Goal: Information Seeking & Learning: Learn about a topic

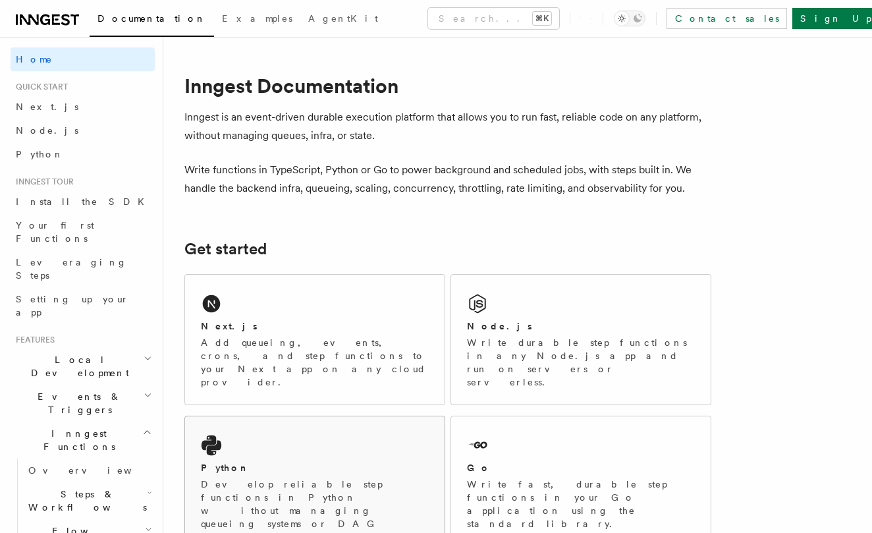
click at [359, 461] on div "Python" at bounding box center [315, 468] width 228 height 14
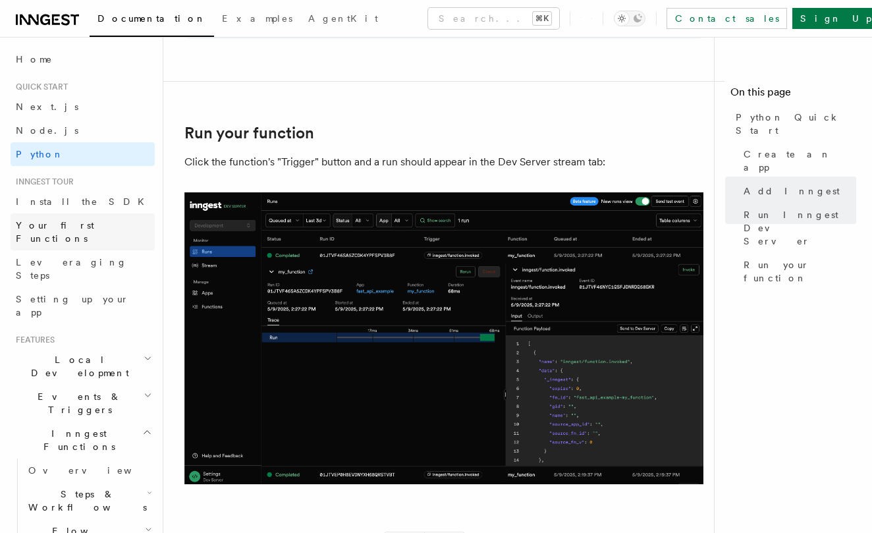
scroll to position [2487, 0]
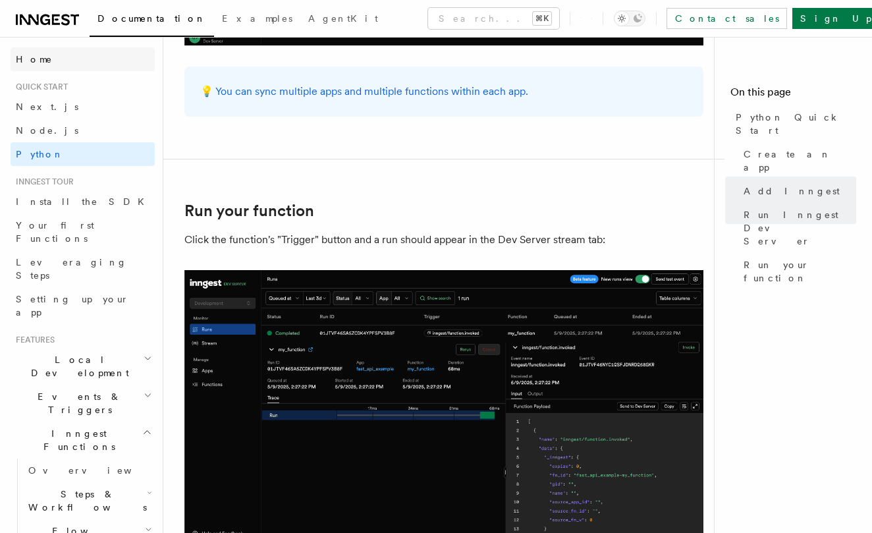
click at [47, 69] on link "Home" at bounding box center [83, 59] width 144 height 24
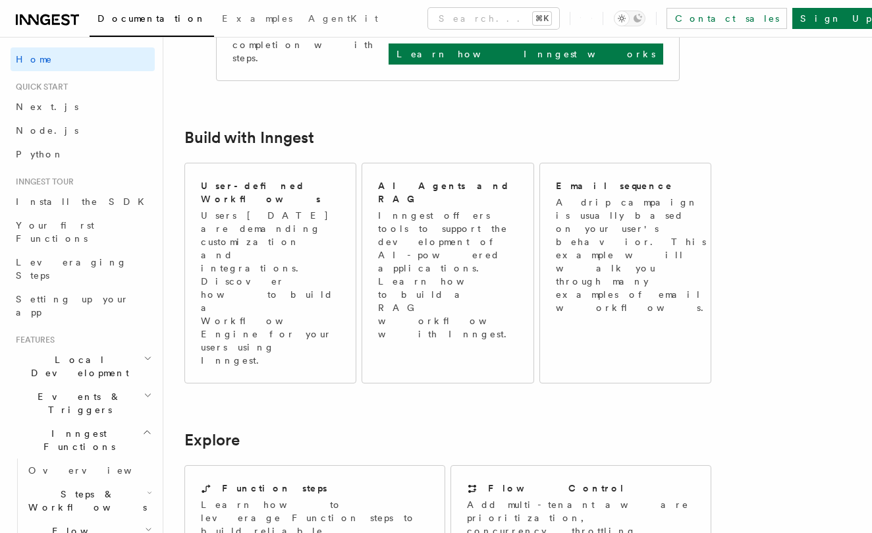
scroll to position [690, 0]
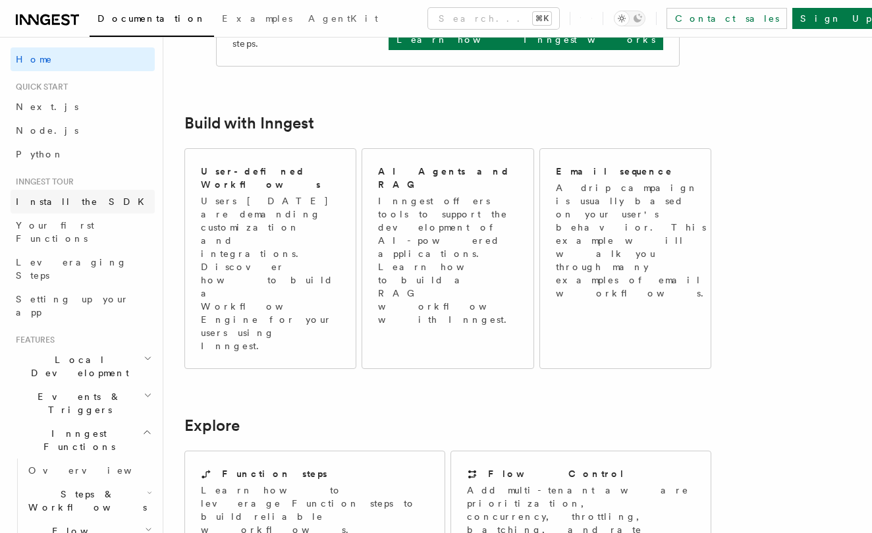
click at [49, 195] on span "Install the SDK" at bounding box center [84, 201] width 136 height 13
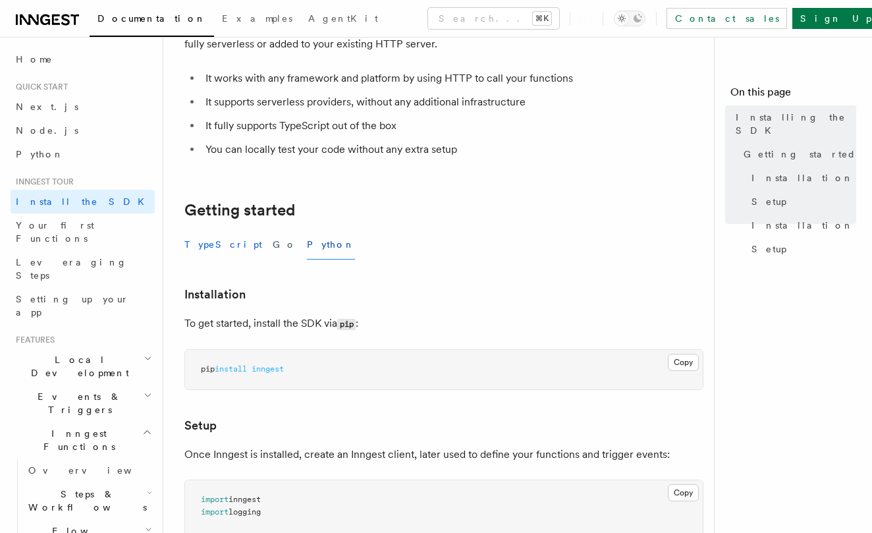
scroll to position [141, 0]
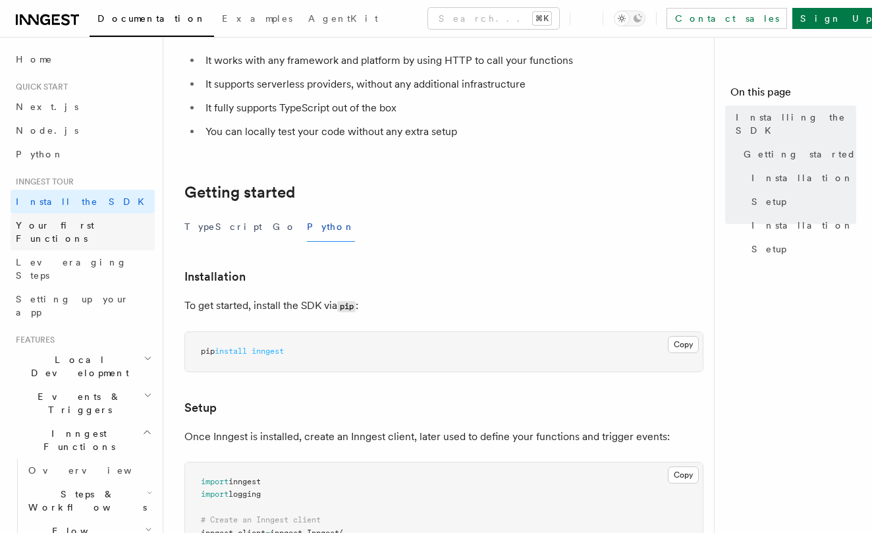
click at [85, 226] on span "Your first Functions" at bounding box center [55, 232] width 78 height 24
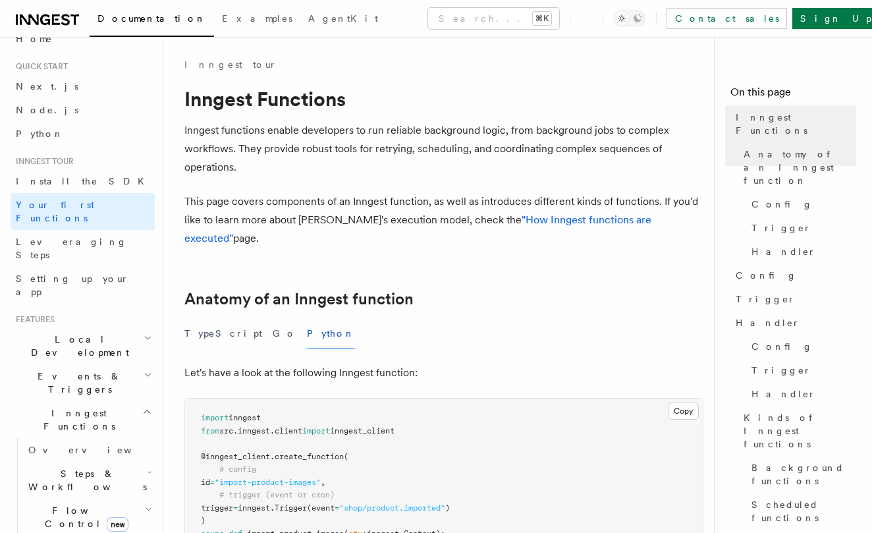
scroll to position [24, 0]
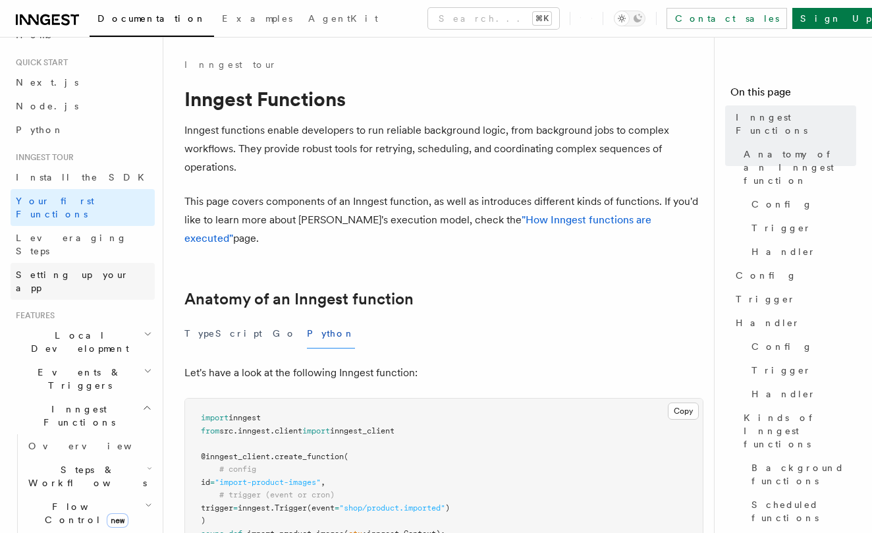
click at [72, 263] on link "Setting up your app" at bounding box center [83, 281] width 144 height 37
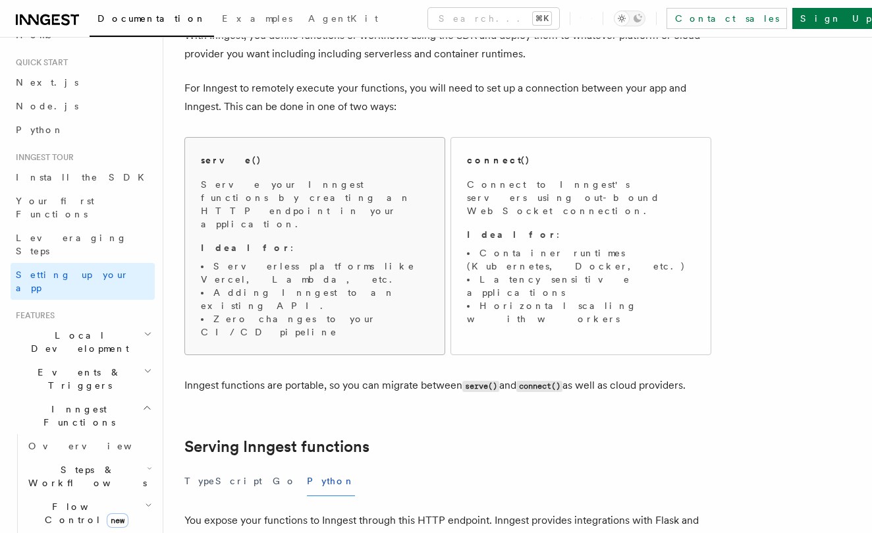
scroll to position [95, 0]
click at [538, 230] on span "Connect to Inngest's servers using out-bound WebSocket connection. Ideal for : …" at bounding box center [581, 250] width 228 height 147
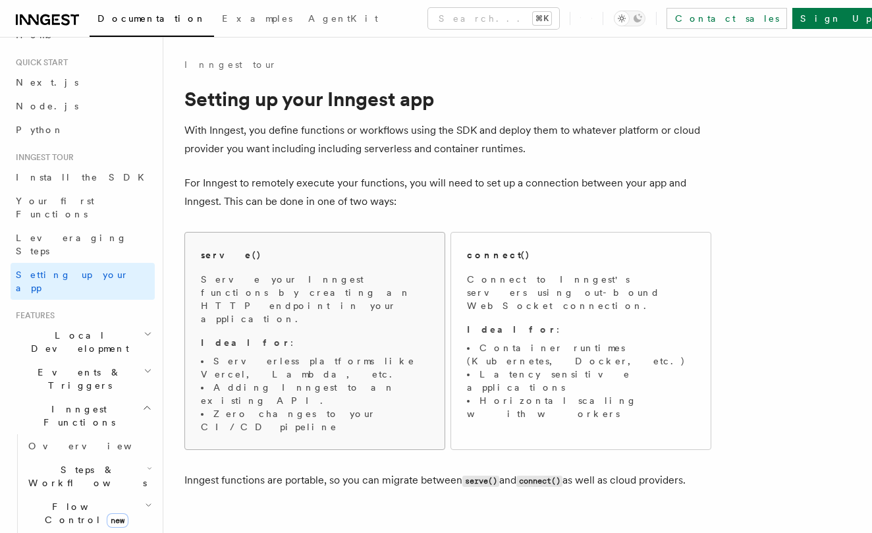
click at [341, 275] on p "Serve your Inngest functions by creating an HTTP endpoint in your application." at bounding box center [315, 299] width 228 height 53
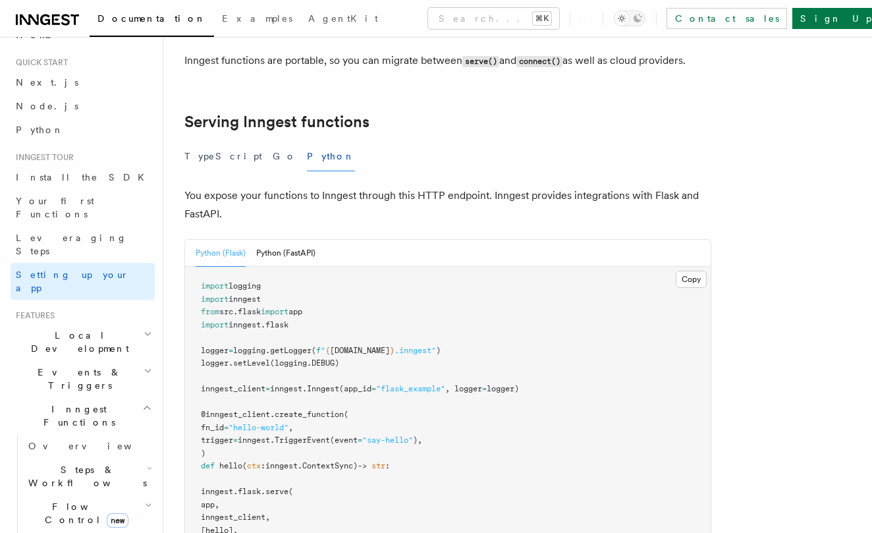
scroll to position [428, 0]
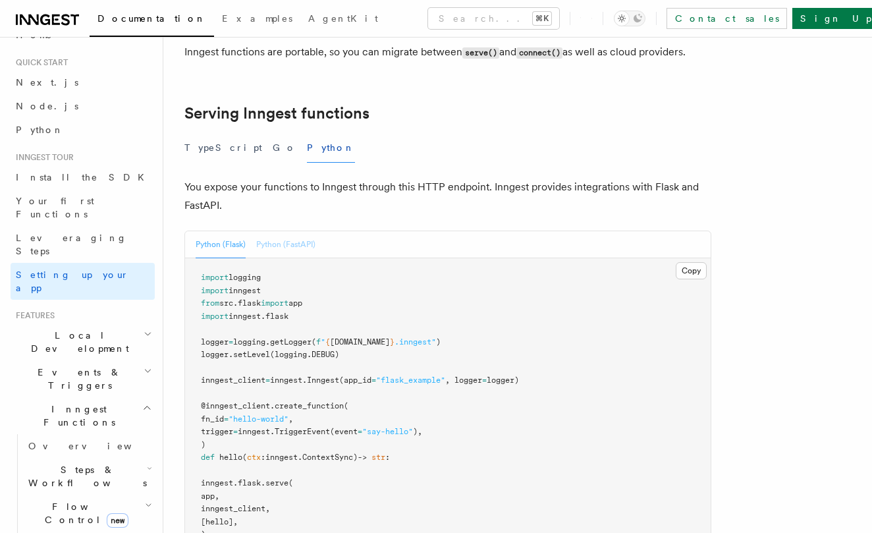
click at [269, 231] on button "Python (FastAPI)" at bounding box center [285, 244] width 59 height 27
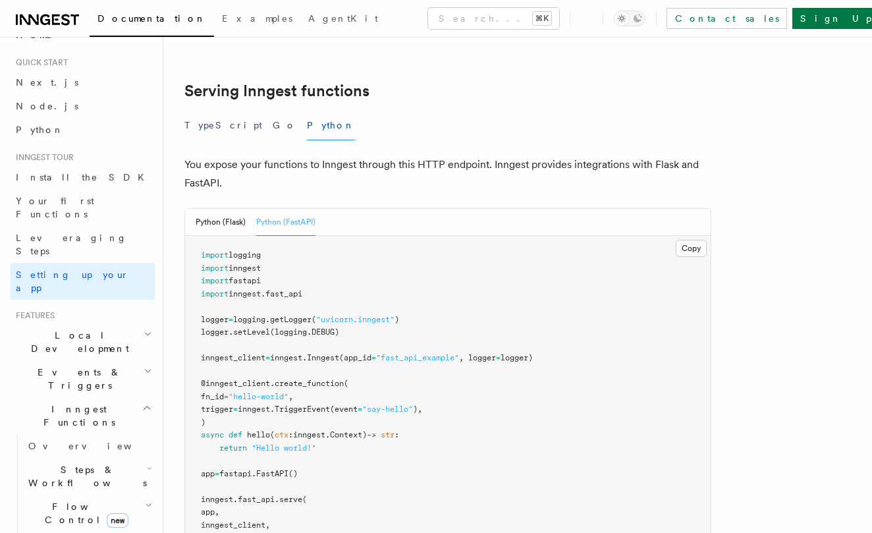
scroll to position [457, 0]
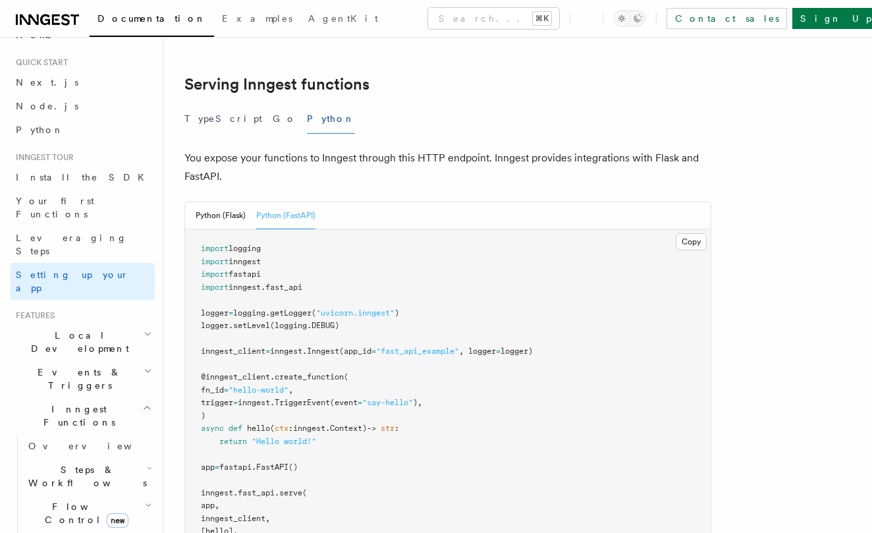
click at [63, 22] on icon at bounding box center [47, 20] width 63 height 16
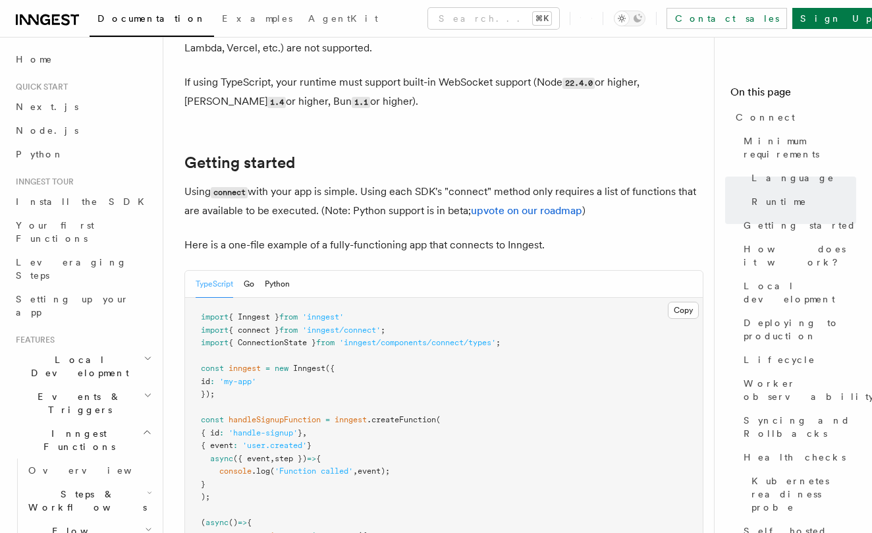
scroll to position [781, 0]
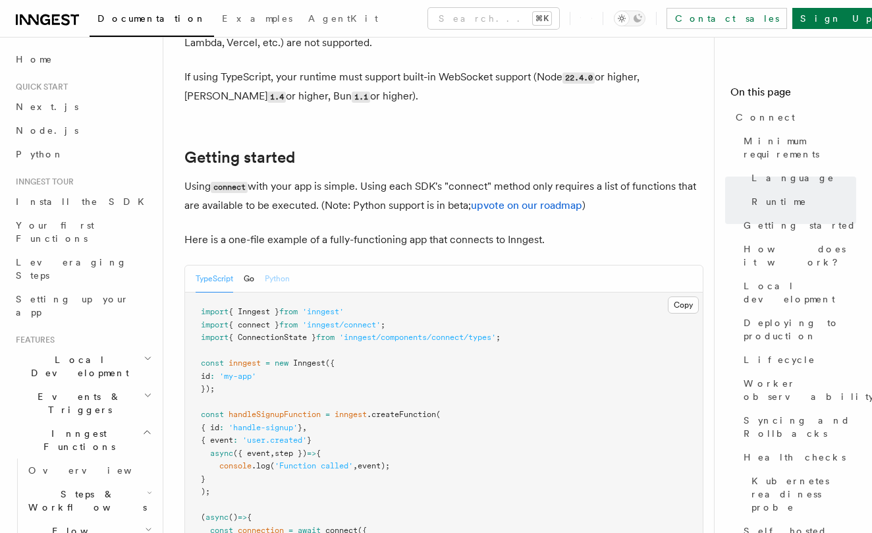
click at [272, 265] on button "Python" at bounding box center [277, 278] width 25 height 27
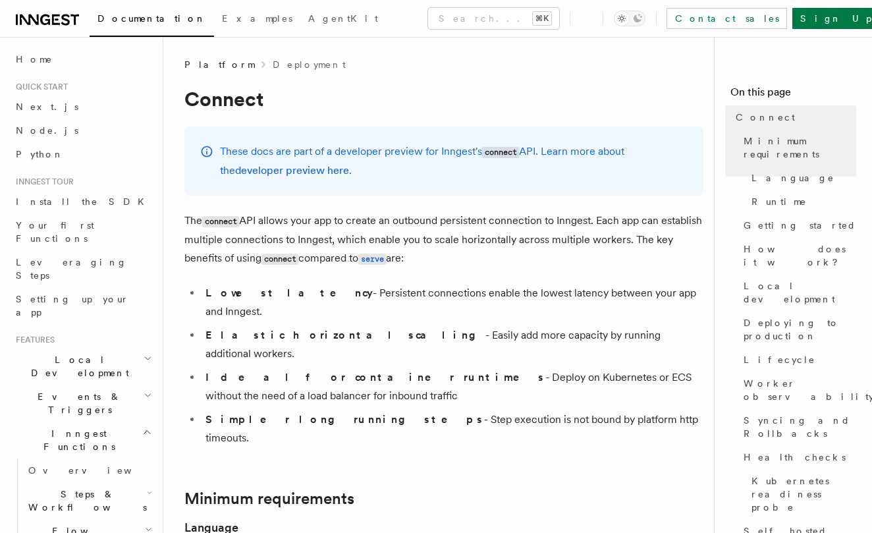
scroll to position [0, 0]
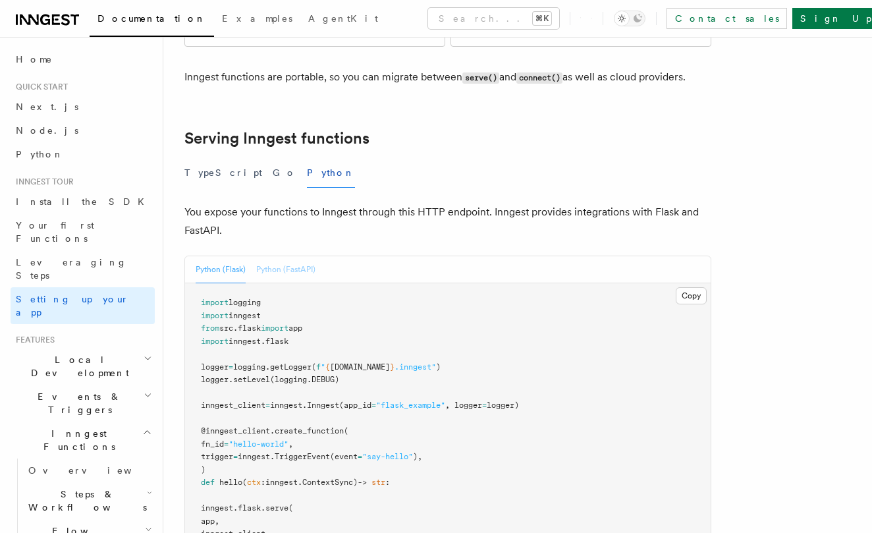
click at [295, 256] on button "Python (FastAPI)" at bounding box center [285, 269] width 59 height 27
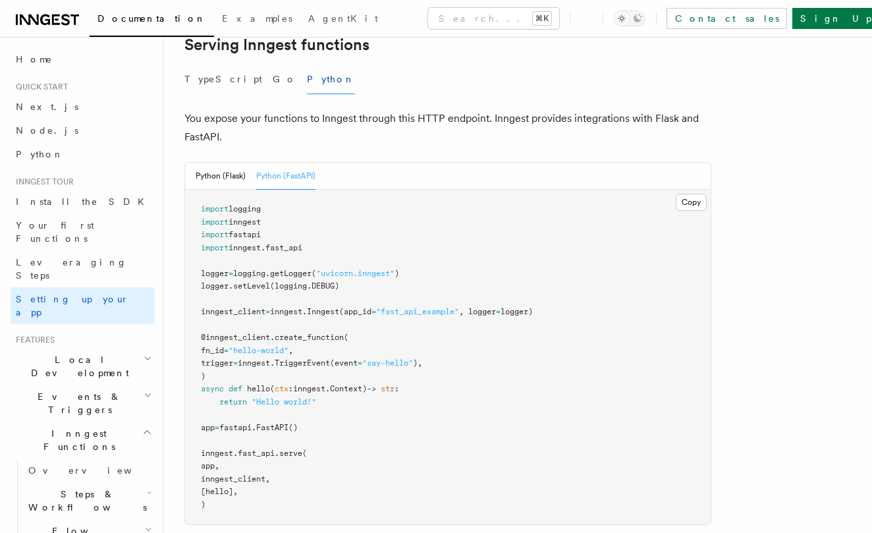
scroll to position [500, 0]
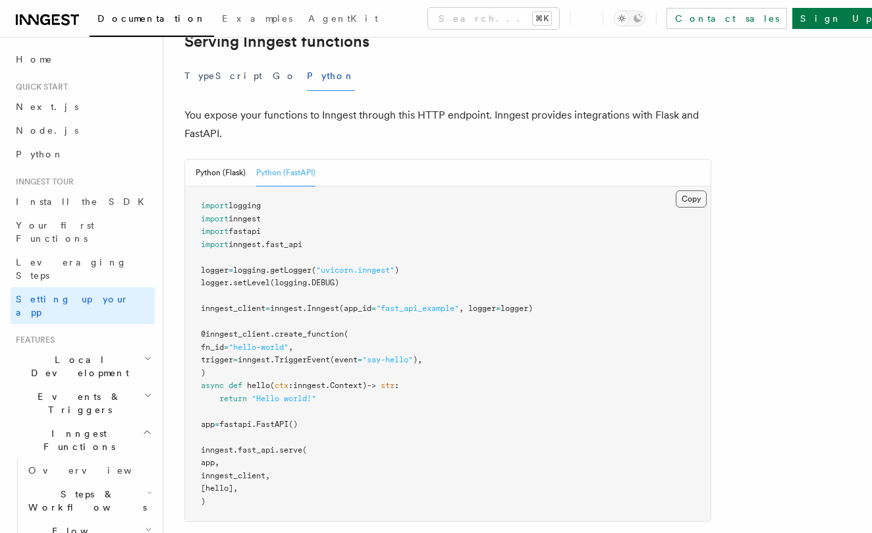
click at [683, 190] on button "Copy Copied" at bounding box center [690, 198] width 31 height 17
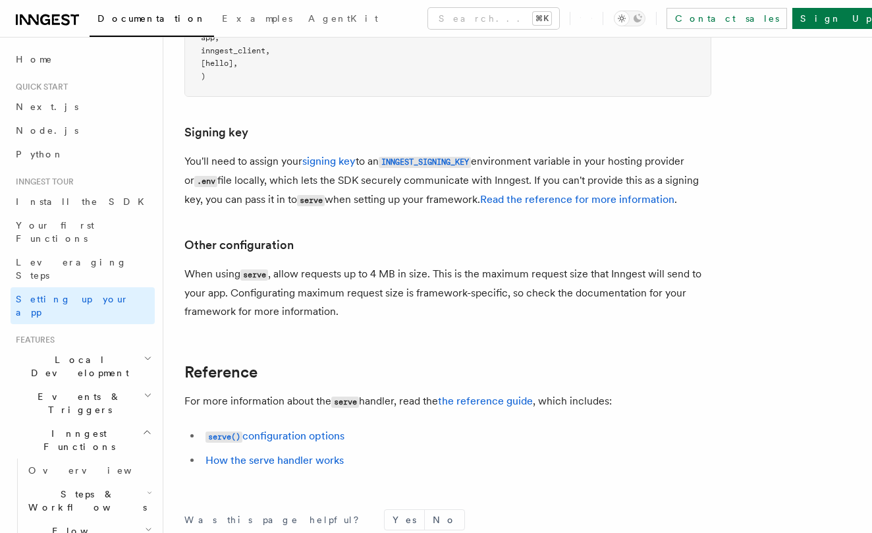
scroll to position [927, 0]
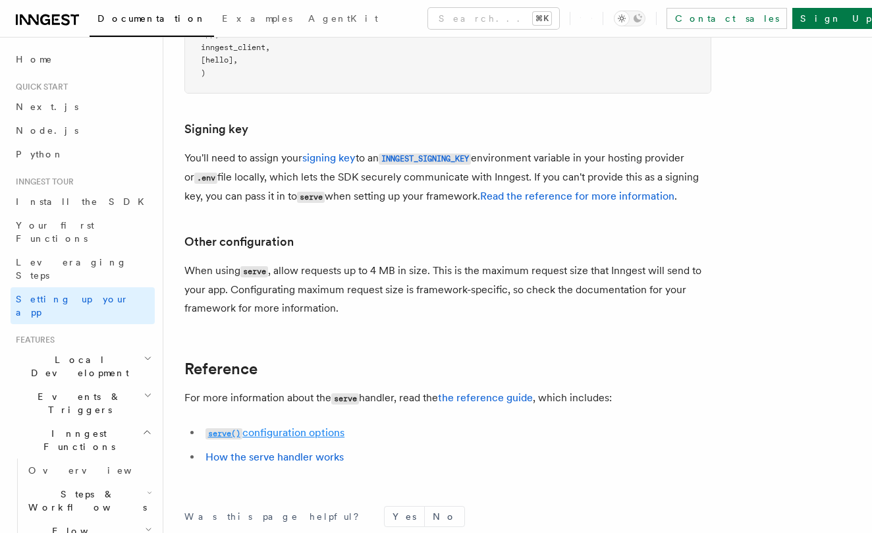
click at [278, 426] on link "serve() configuration options" at bounding box center [274, 432] width 139 height 13
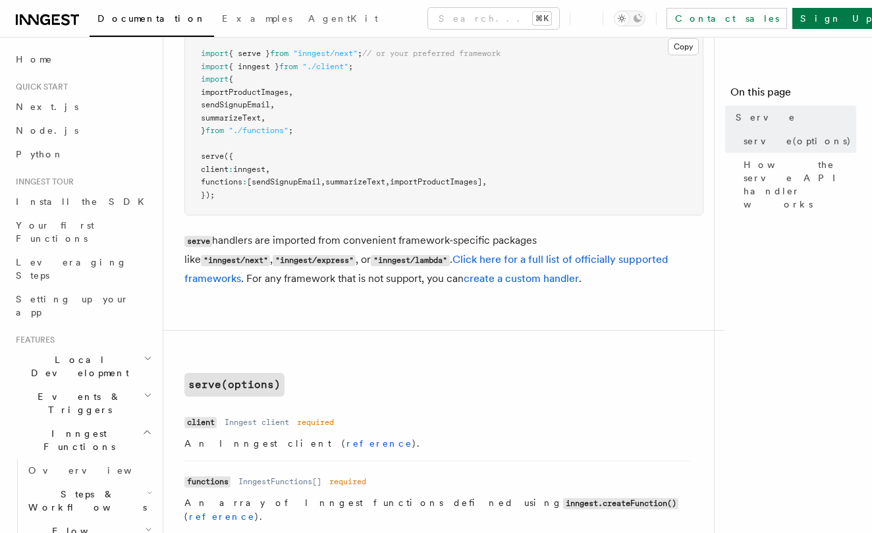
scroll to position [194, 0]
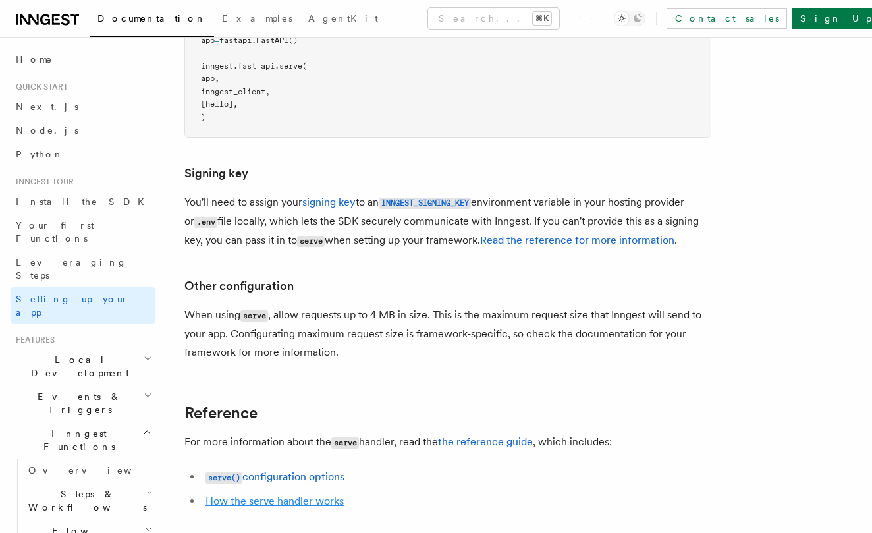
click at [265, 494] on link "How the serve handler works" at bounding box center [274, 500] width 138 height 13
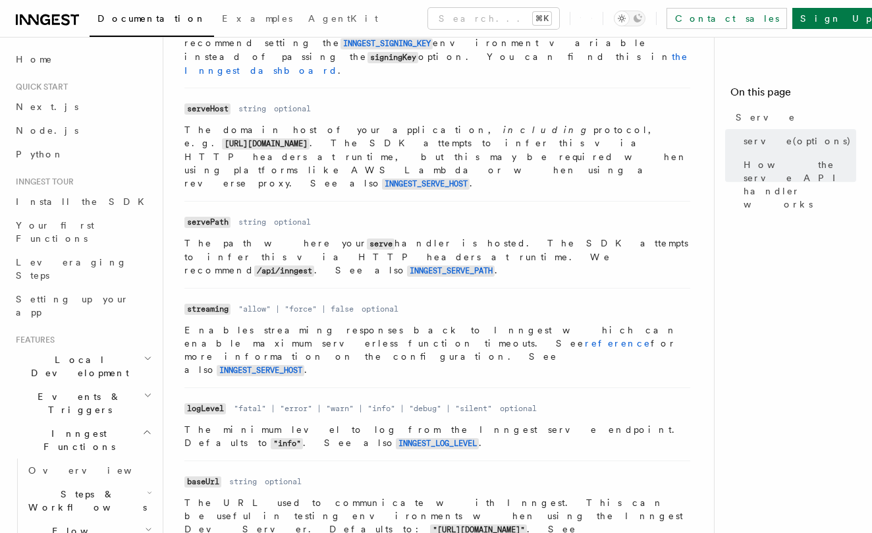
scroll to position [700, 0]
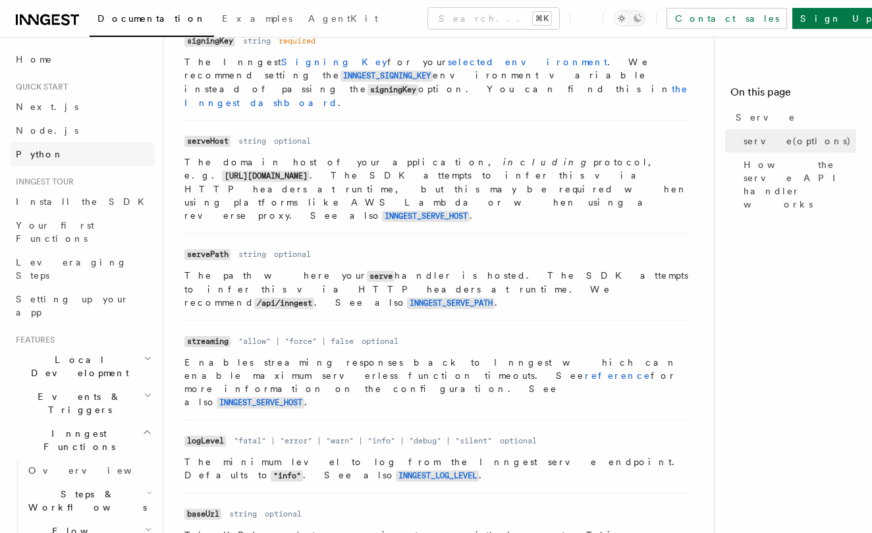
click at [36, 151] on span "Python" at bounding box center [40, 154] width 48 height 11
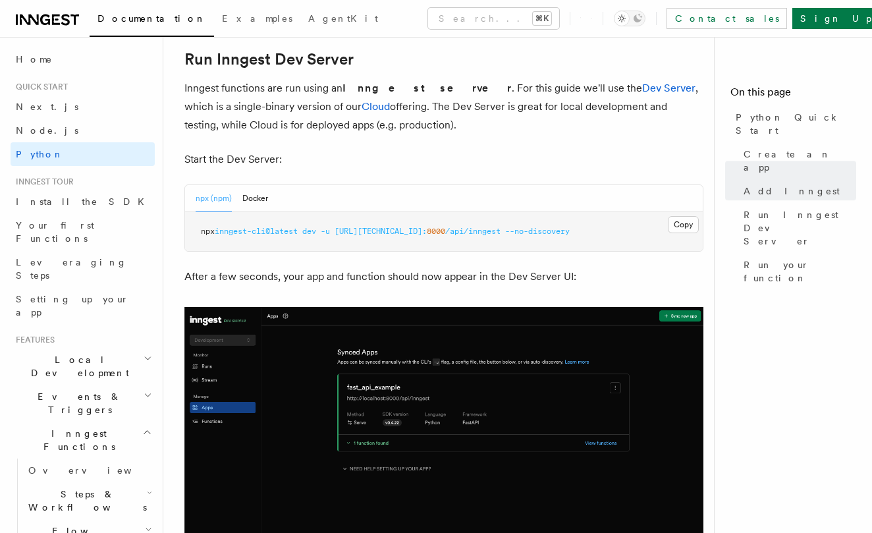
scroll to position [1632, 0]
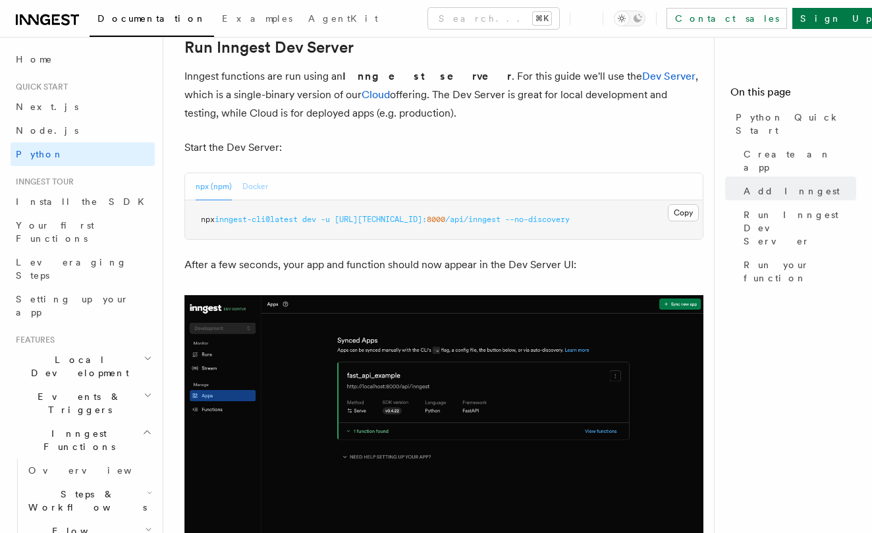
click at [259, 173] on button "Docker" at bounding box center [255, 186] width 26 height 27
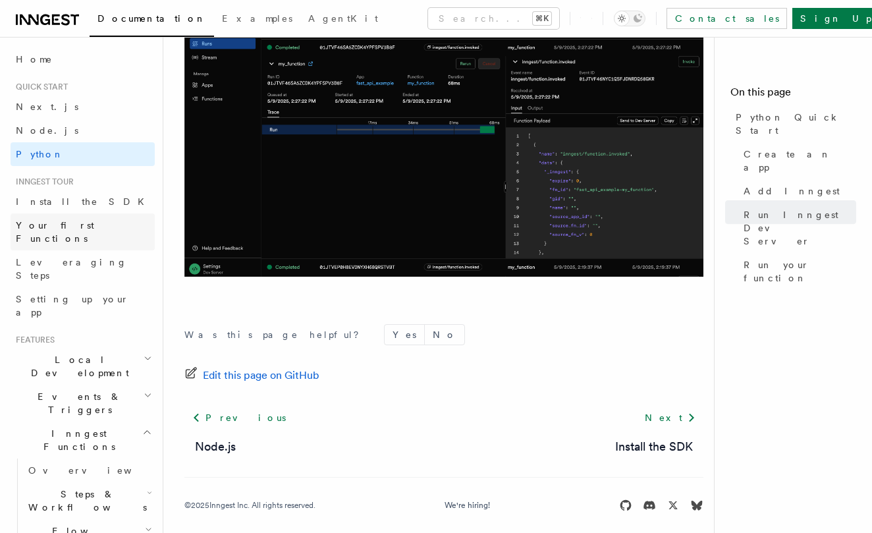
scroll to position [2784, 0]
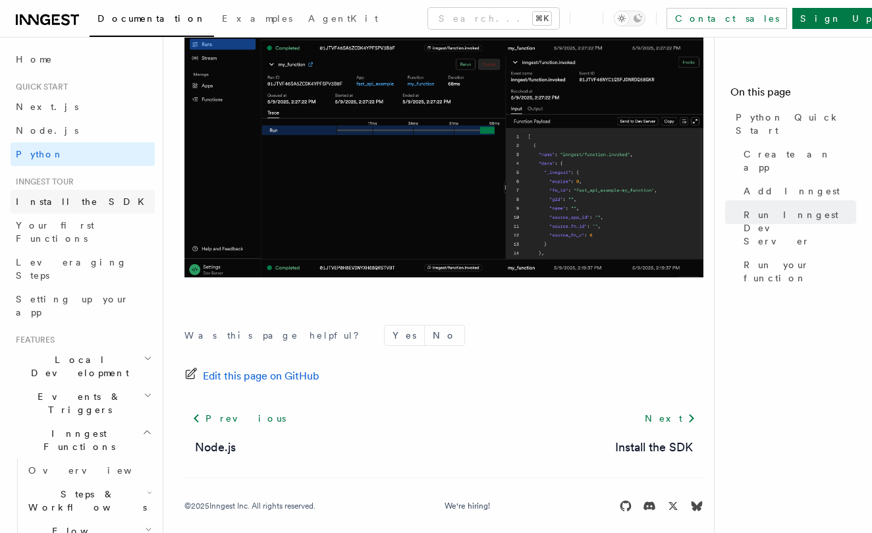
click at [57, 202] on span "Install the SDK" at bounding box center [84, 201] width 136 height 11
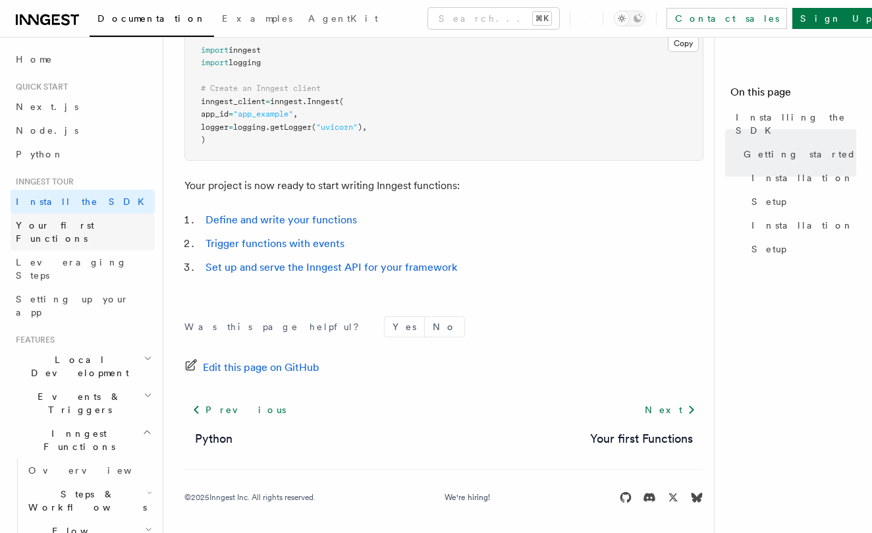
scroll to position [571, 0]
click at [45, 223] on span "Your first Functions" at bounding box center [55, 232] width 78 height 24
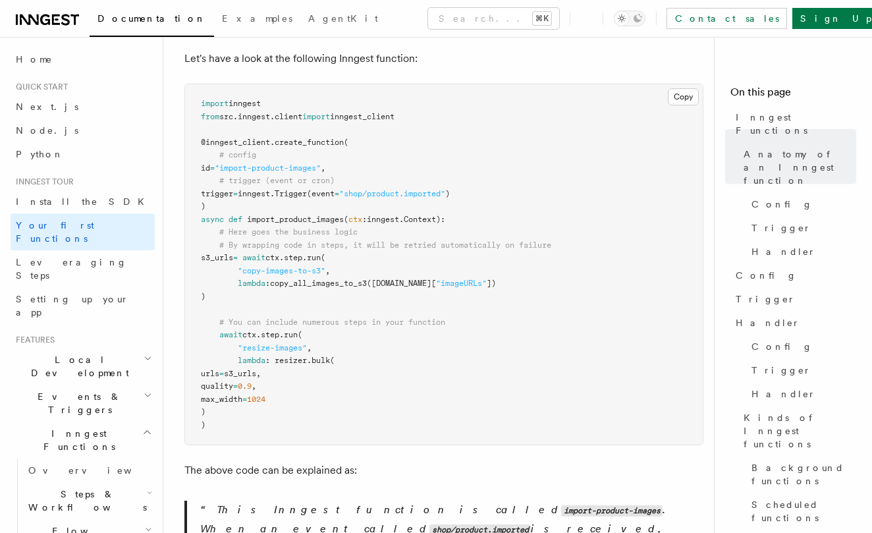
scroll to position [319, 0]
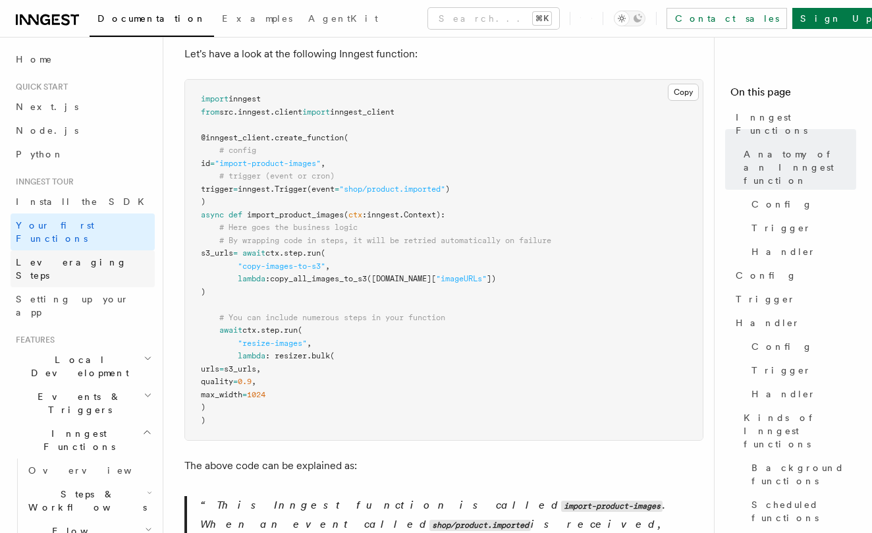
click at [61, 258] on link "Leveraging Steps" at bounding box center [83, 268] width 144 height 37
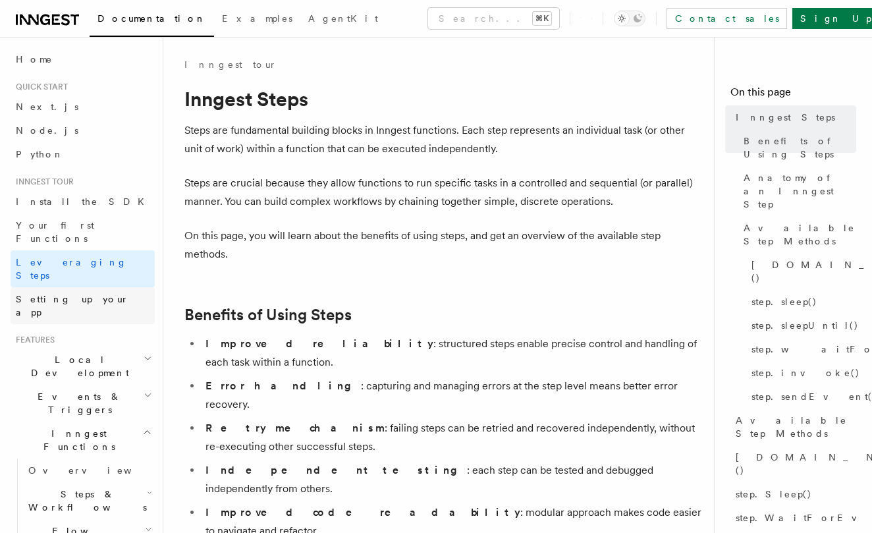
click at [119, 287] on link "Setting up your app" at bounding box center [83, 305] width 144 height 37
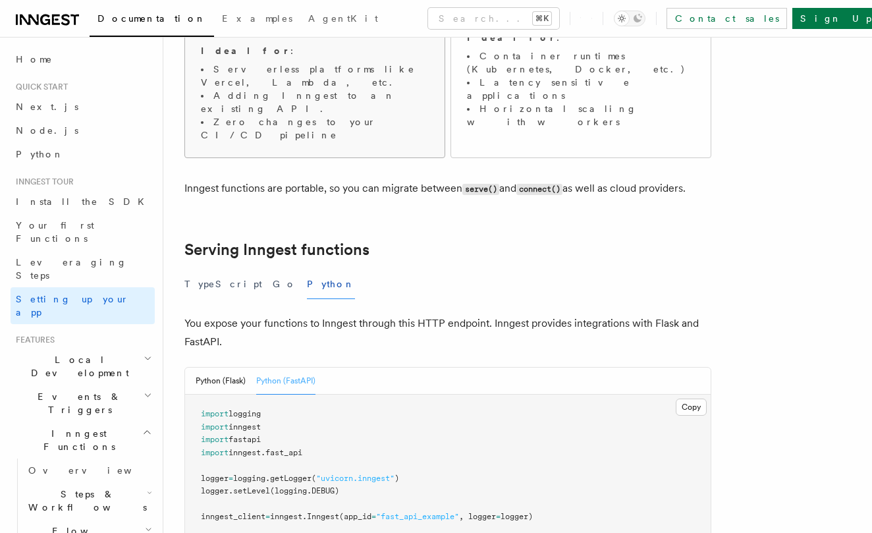
click at [320, 76] on div "serve() Serve your Inngest functions by creating an HTTP endpoint in your appli…" at bounding box center [314, 49] width 259 height 217
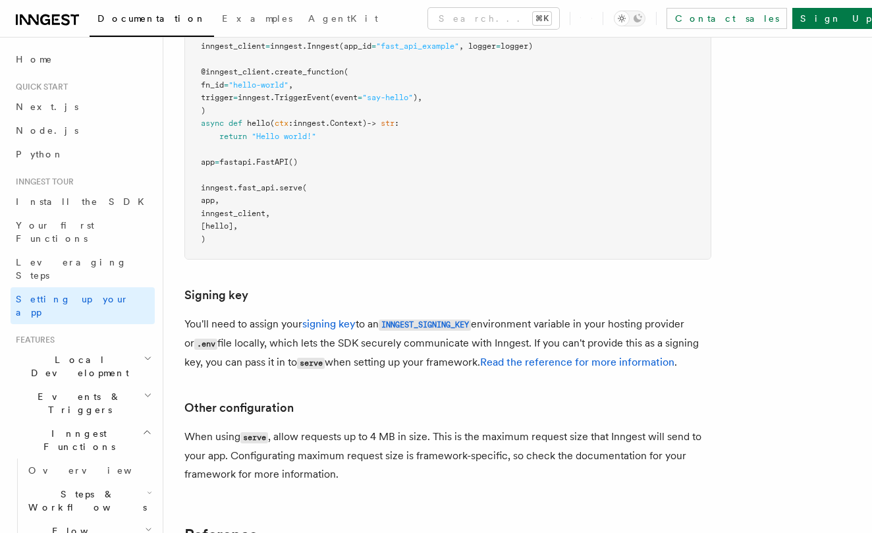
scroll to position [837, 0]
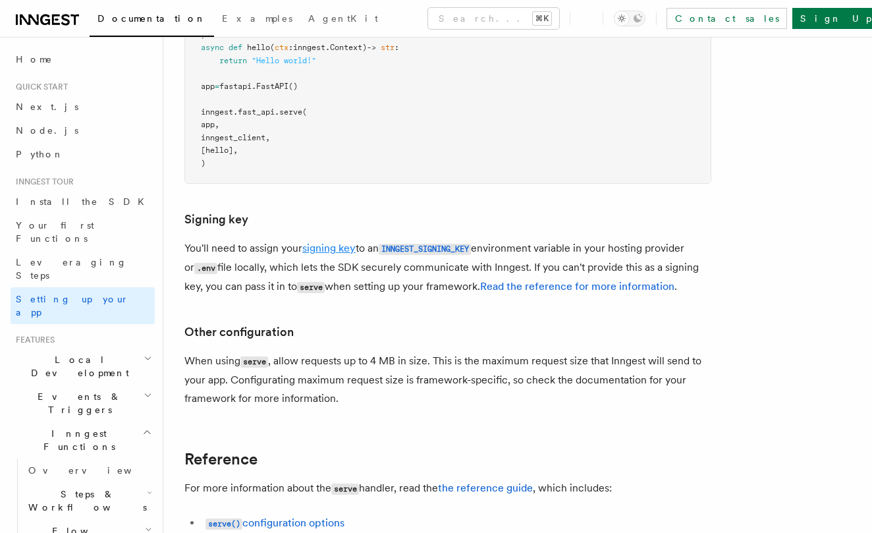
click at [339, 242] on link "signing key" at bounding box center [328, 248] width 53 height 13
click at [522, 280] on link "Read the reference for more information" at bounding box center [577, 286] width 194 height 13
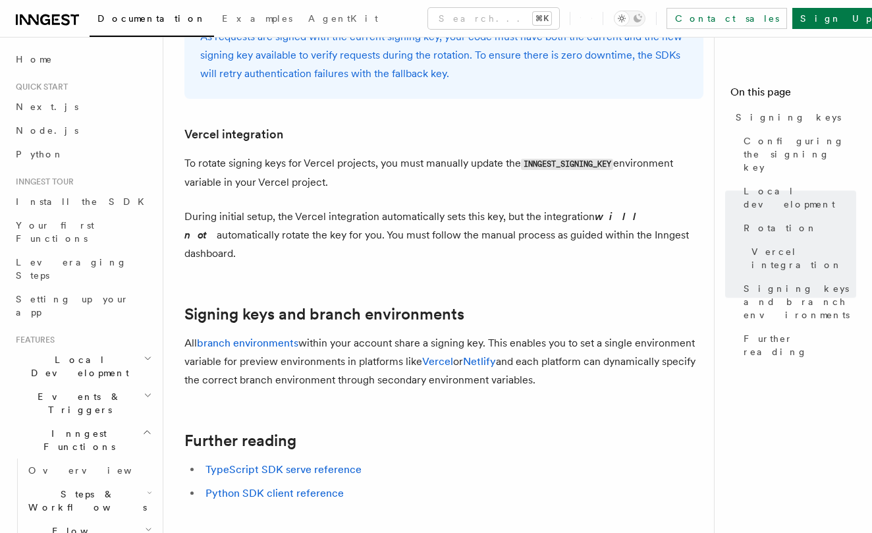
scroll to position [1319, 0]
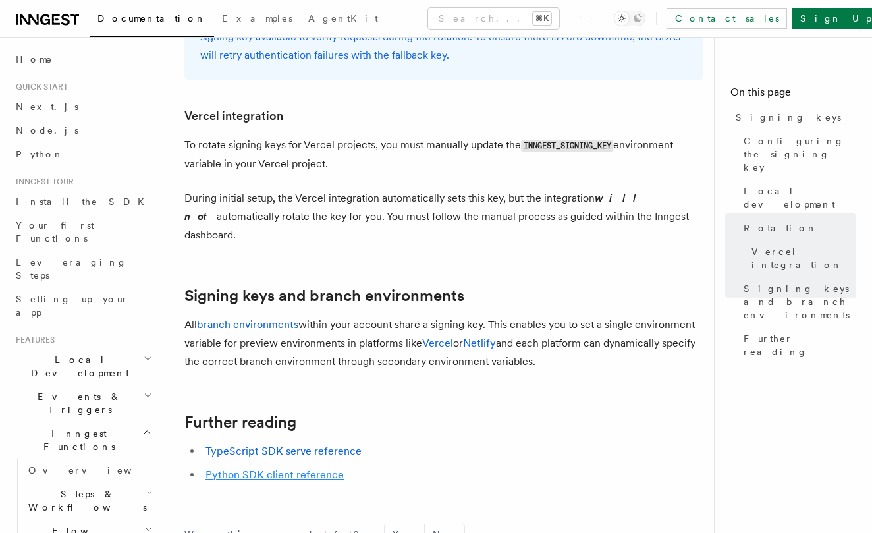
click at [286, 468] on link "Python SDK client reference" at bounding box center [274, 474] width 138 height 13
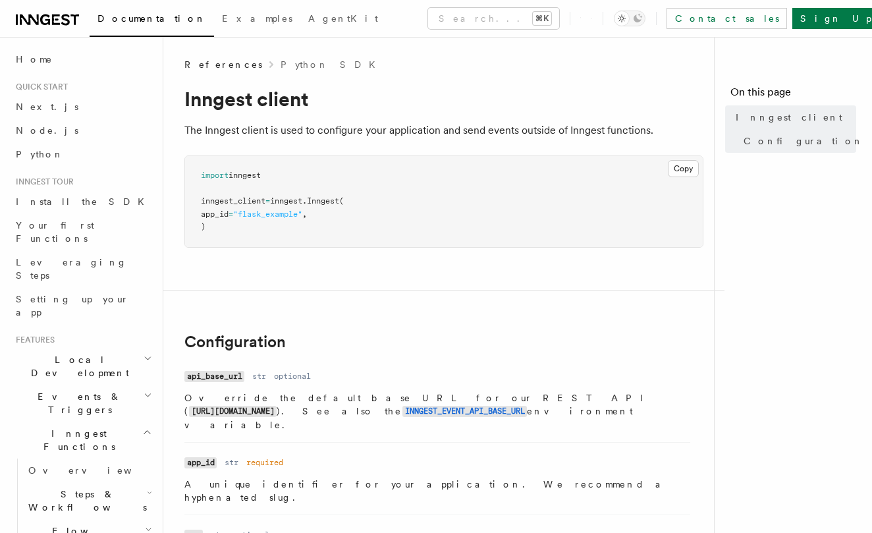
scroll to position [-1, 0]
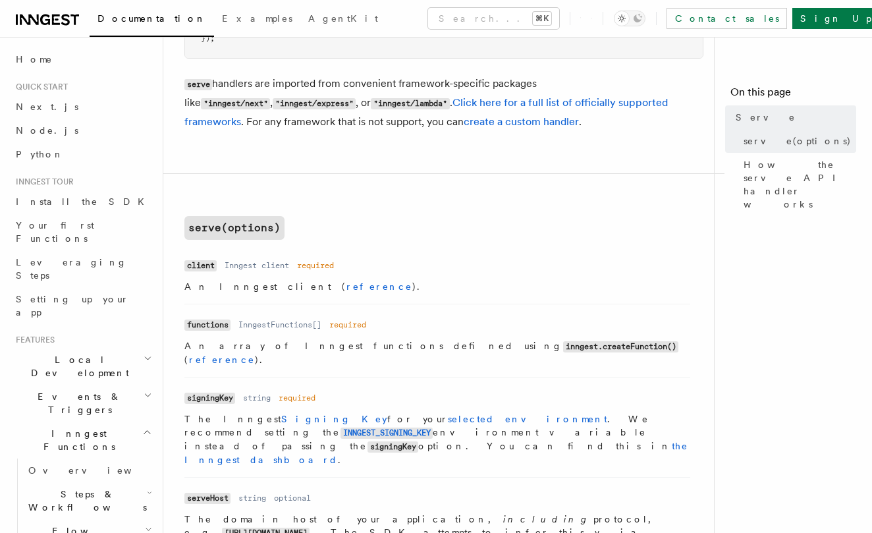
scroll to position [361, 0]
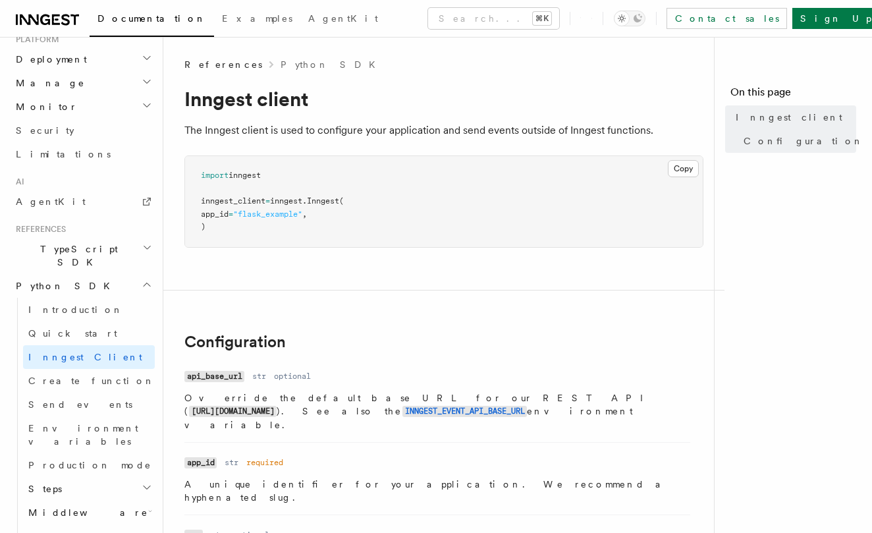
scroll to position [695, 0]
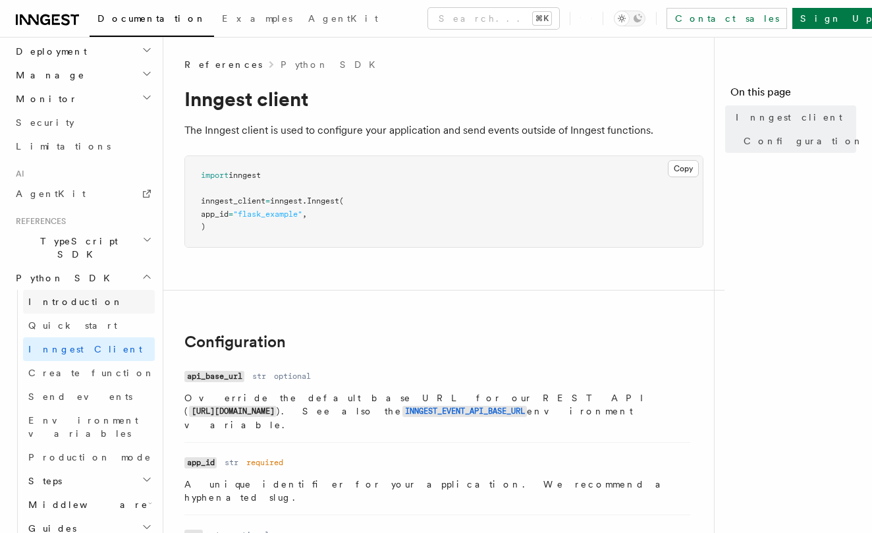
click at [76, 296] on span "Introduction" at bounding box center [75, 301] width 95 height 11
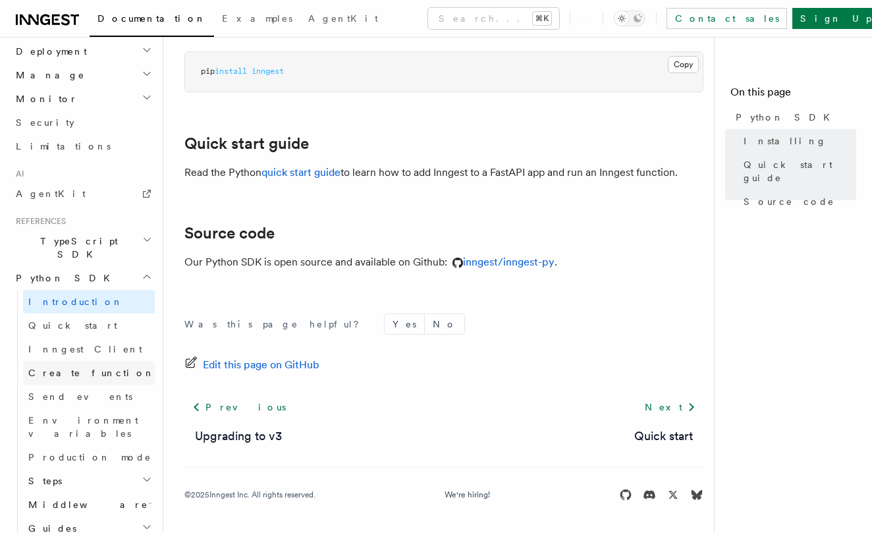
scroll to position [103, 0]
click at [86, 313] on link "Quick start" at bounding box center [89, 325] width 132 height 24
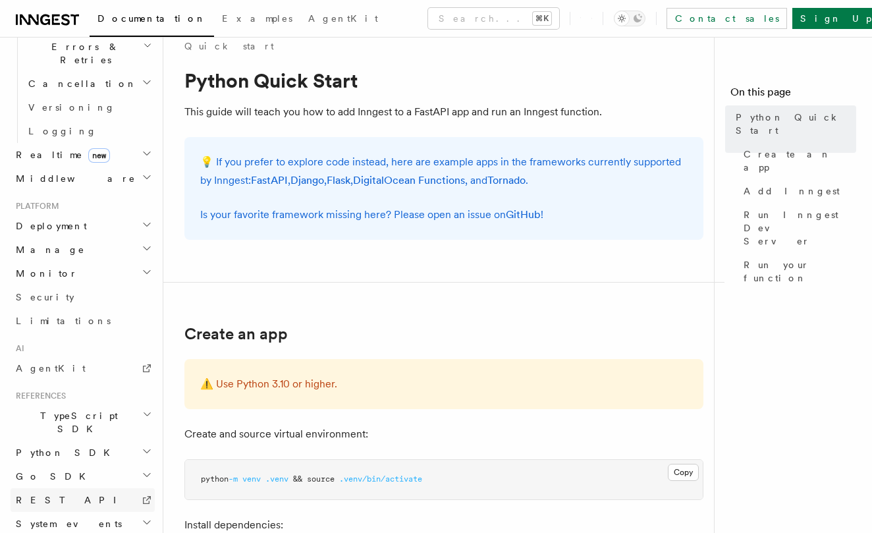
scroll to position [26, 0]
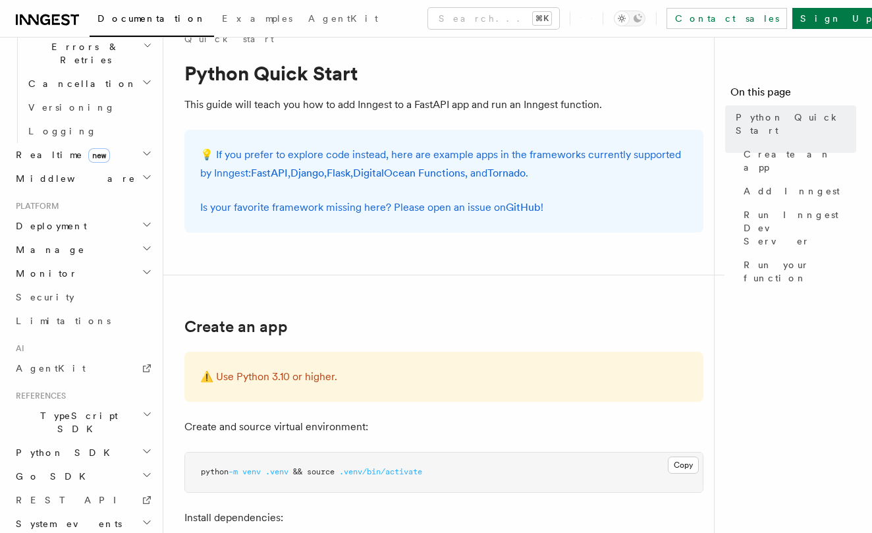
click at [76, 440] on h2 "Python SDK" at bounding box center [83, 452] width 144 height 24
click at [75, 518] on span "Inngest Client" at bounding box center [85, 523] width 114 height 11
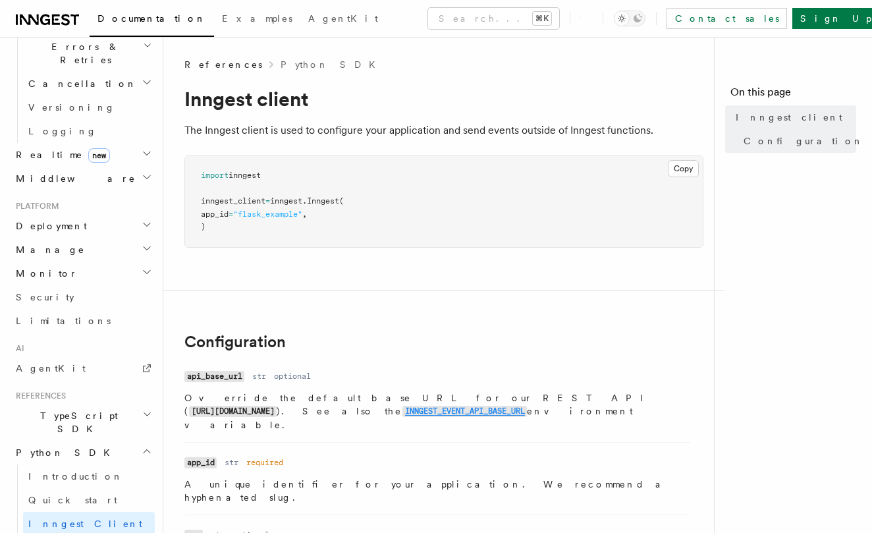
scroll to position [103, 0]
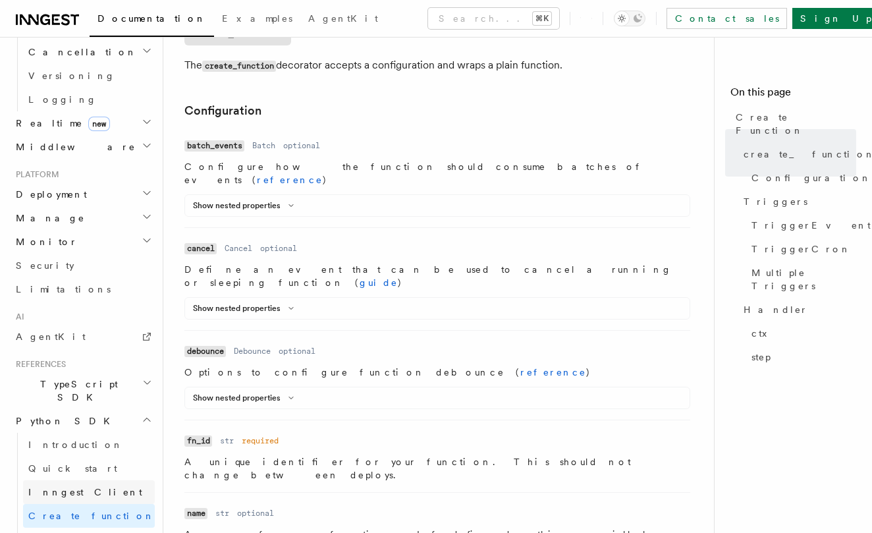
scroll to position [565, 0]
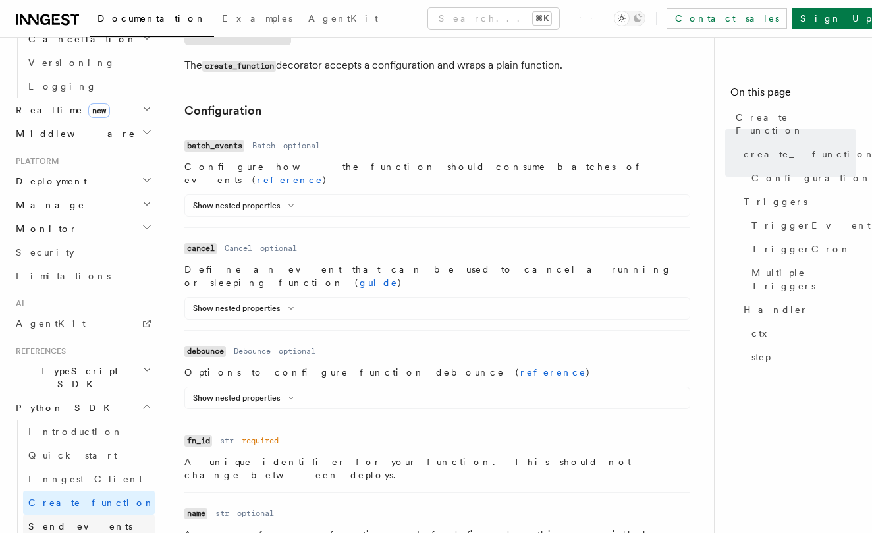
click at [84, 514] on link "Send events" at bounding box center [89, 526] width 132 height 24
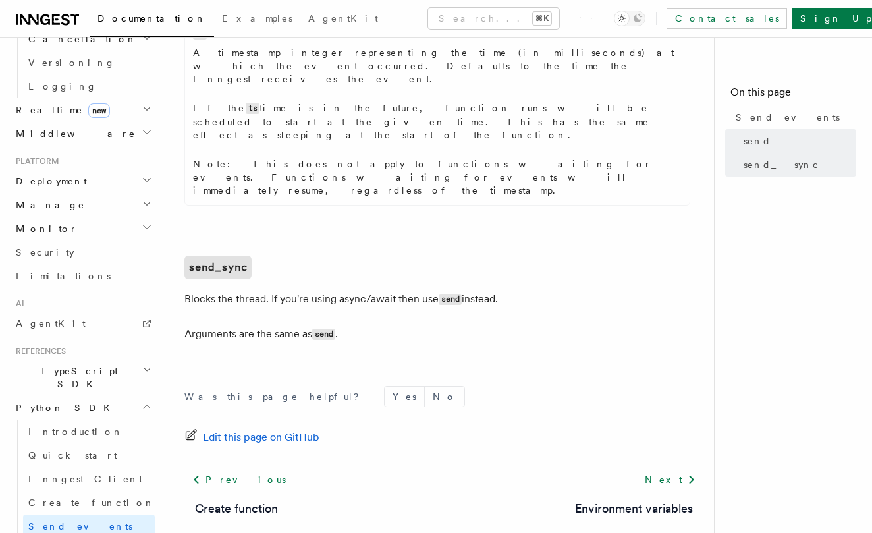
scroll to position [903, 0]
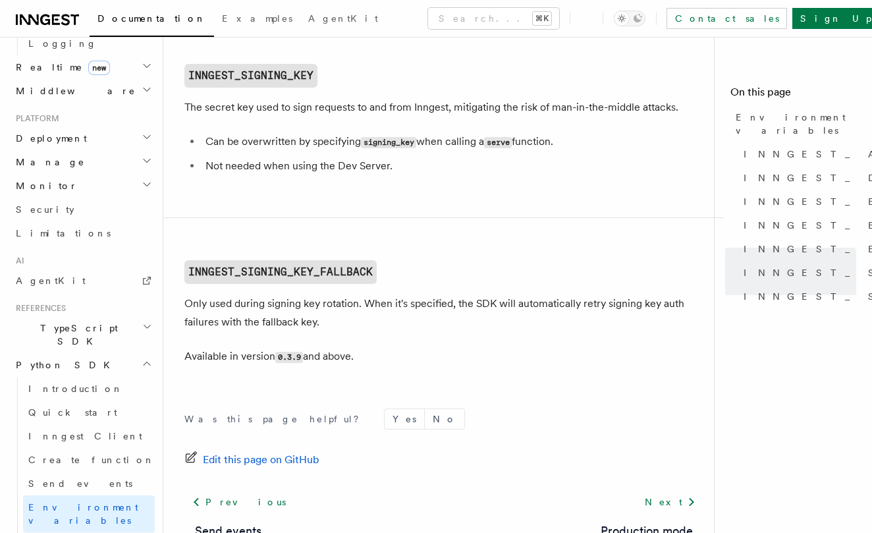
scroll to position [610, 0]
click at [72, 532] on span "Production mode" at bounding box center [89, 542] width 123 height 11
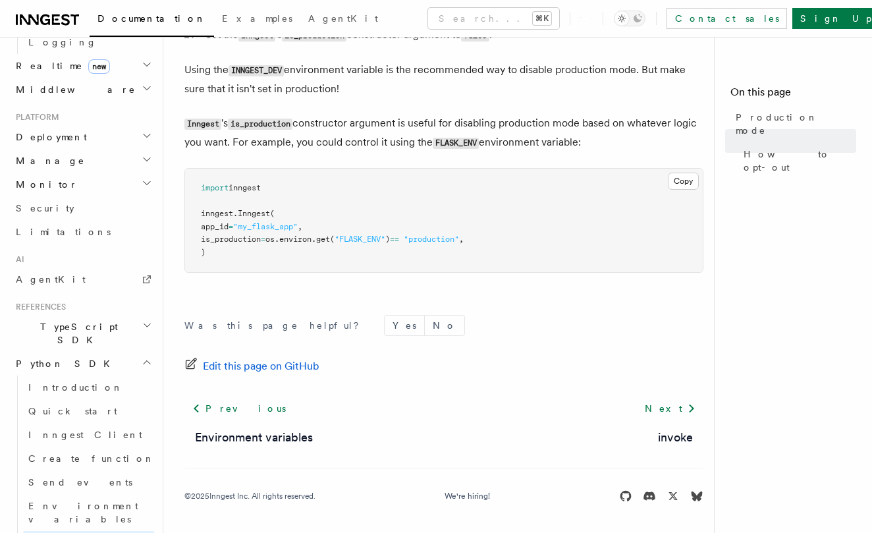
scroll to position [280, 0]
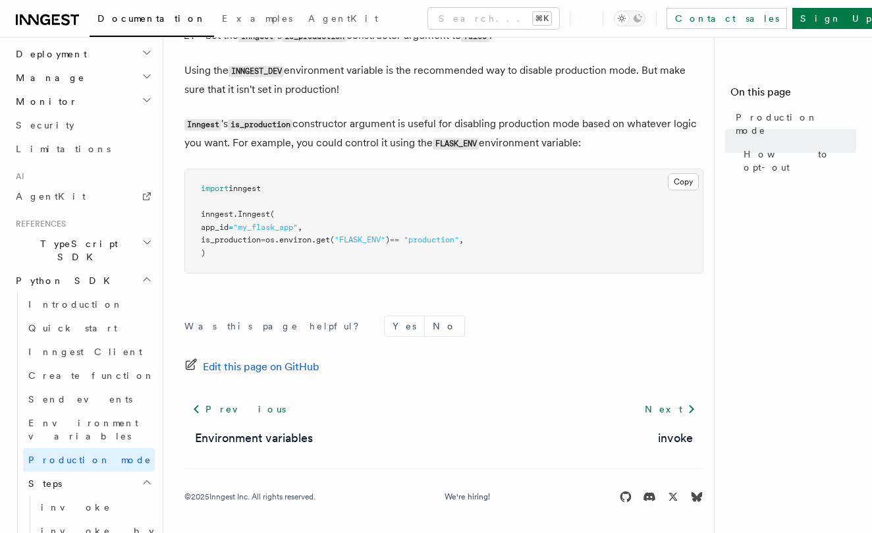
scroll to position [693, 0]
click at [92, 494] on link "invoke" at bounding box center [95, 506] width 119 height 24
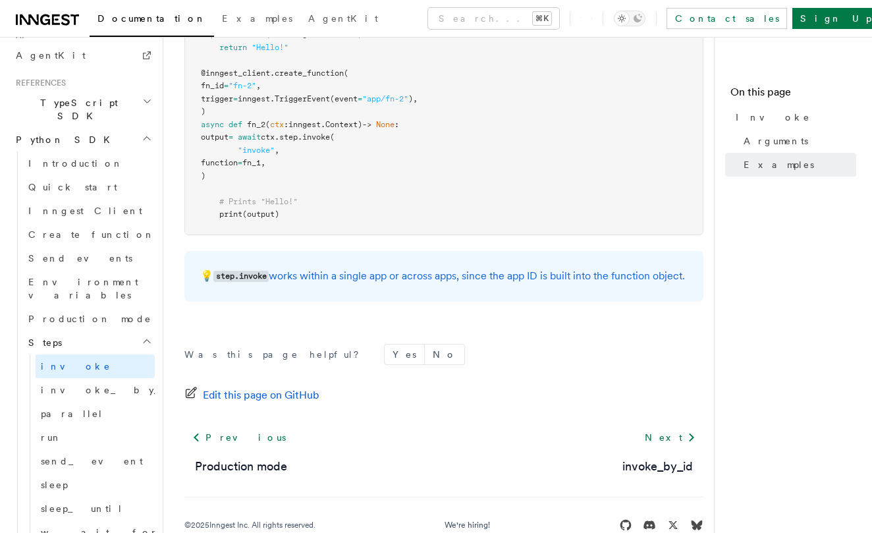
scroll to position [862, 0]
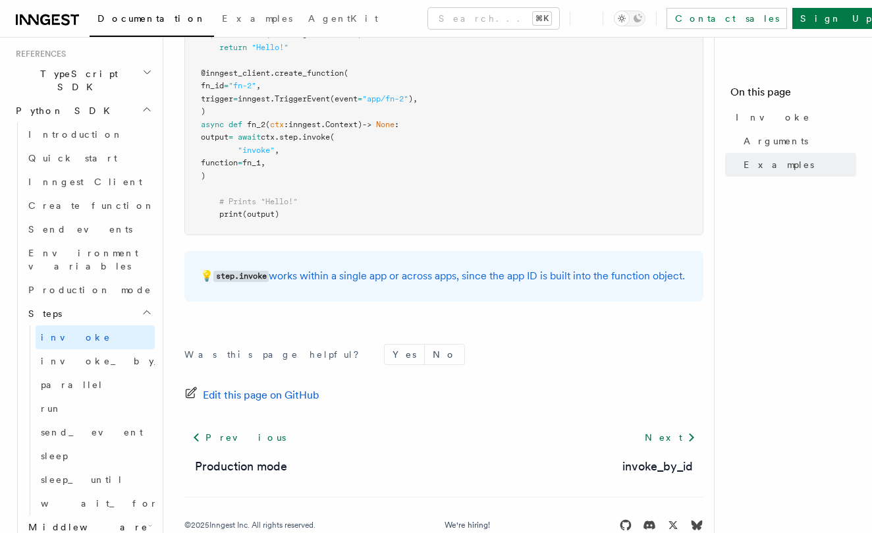
click at [109, 515] on h2 "Middleware" at bounding box center [89, 527] width 132 height 24
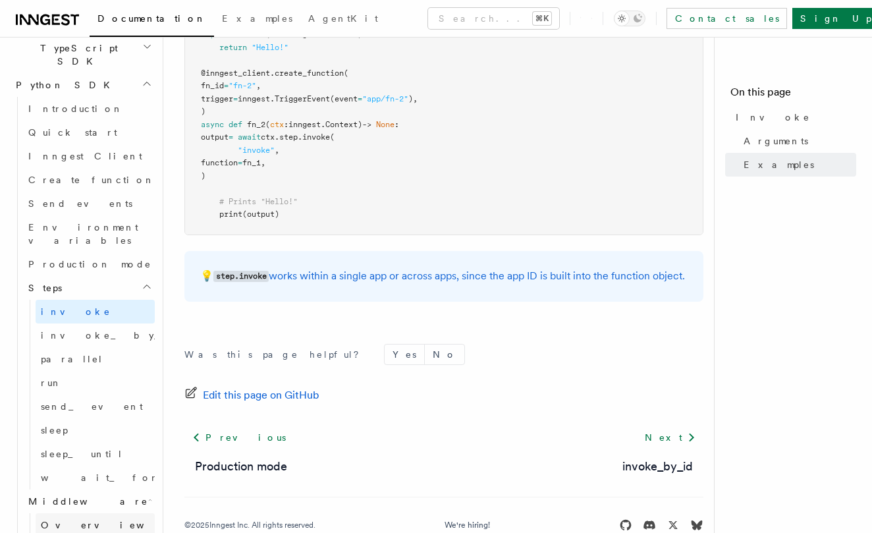
click at [111, 513] on link "Overview" at bounding box center [95, 525] width 119 height 24
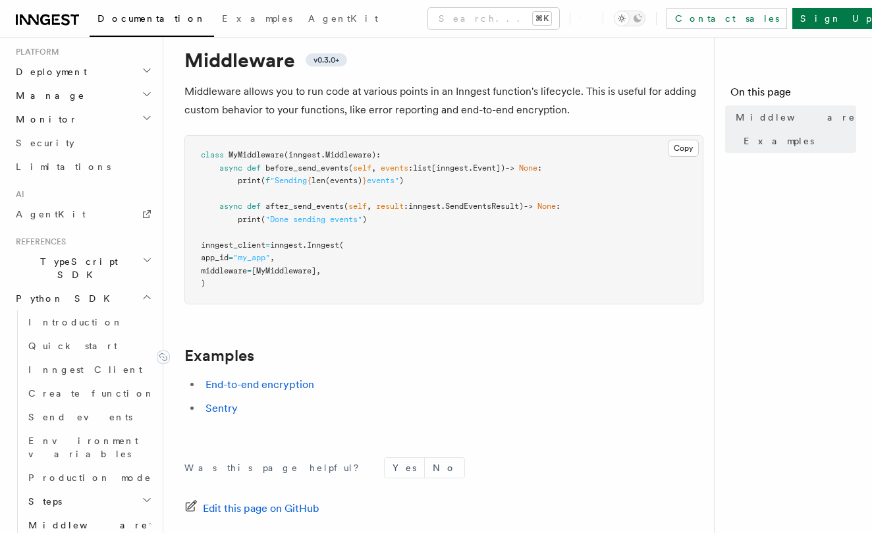
scroll to position [41, 0]
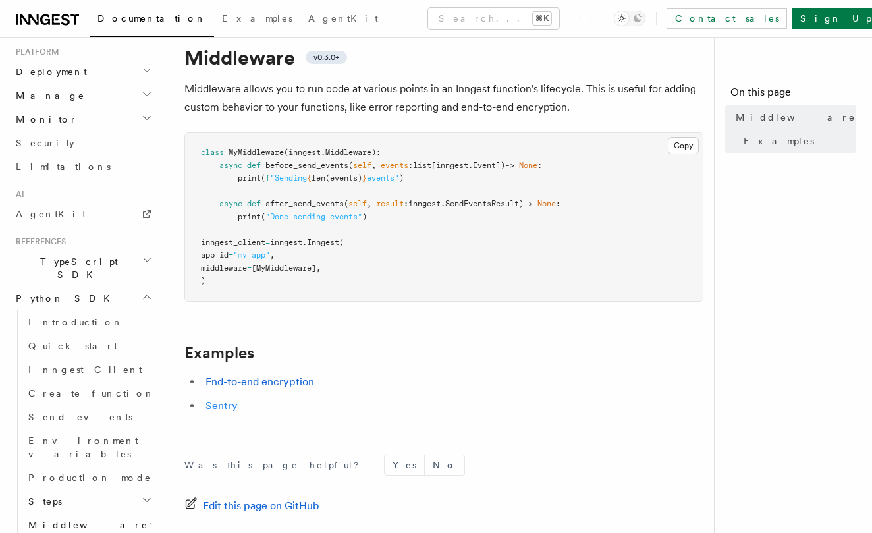
click at [229, 403] on link "Sentry" at bounding box center [221, 405] width 32 height 13
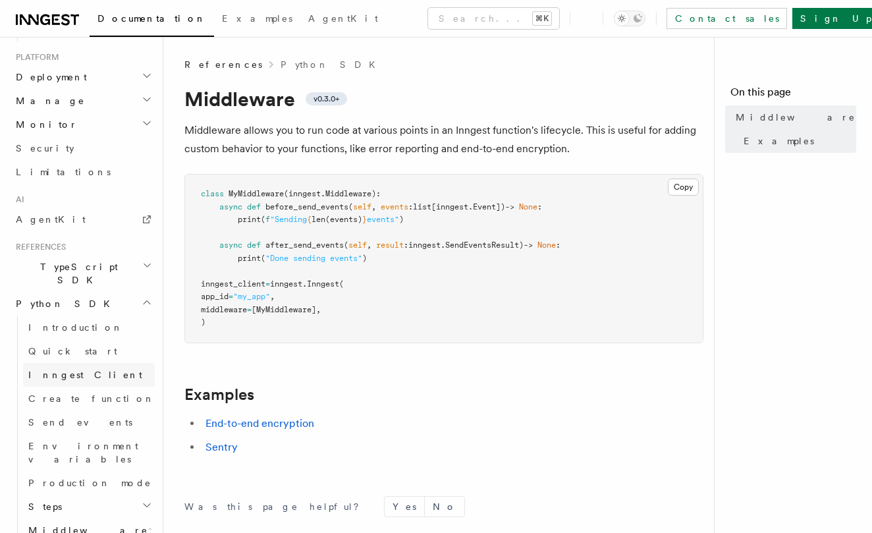
scroll to position [902, 0]
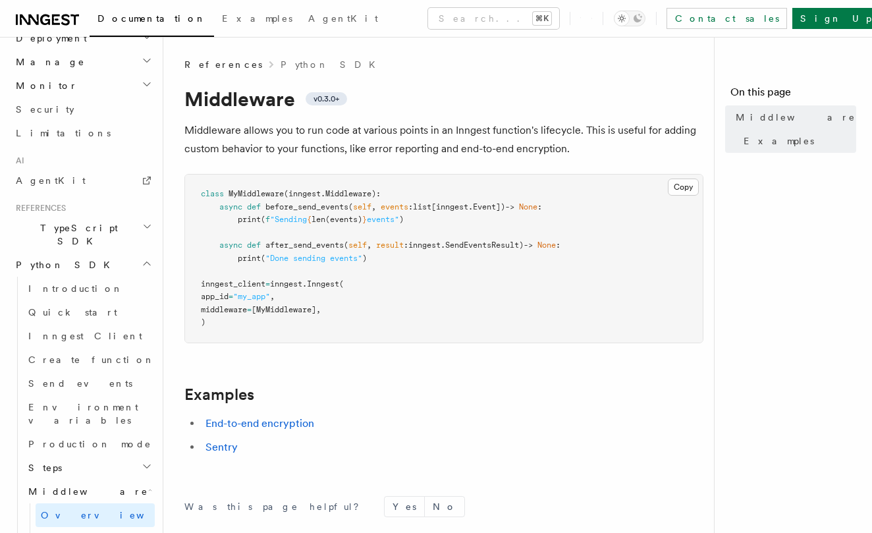
scroll to position [939, 0]
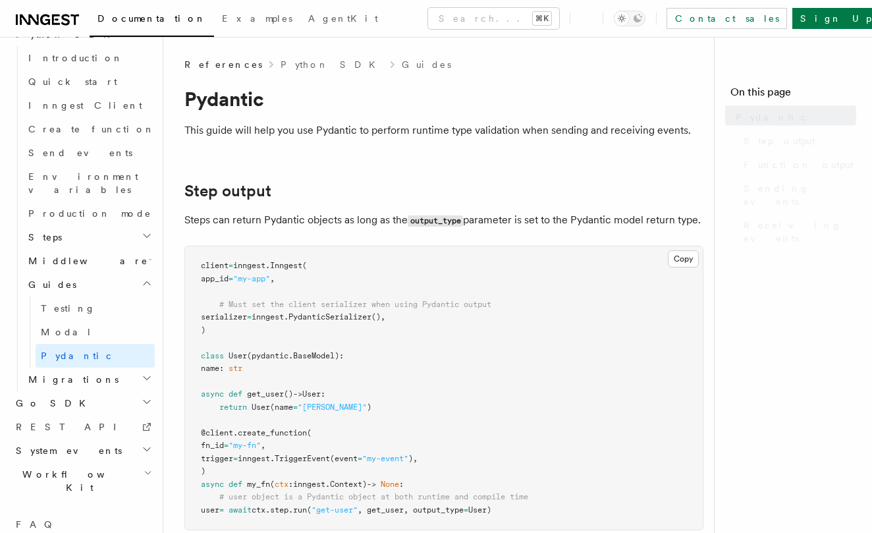
scroll to position [852, 0]
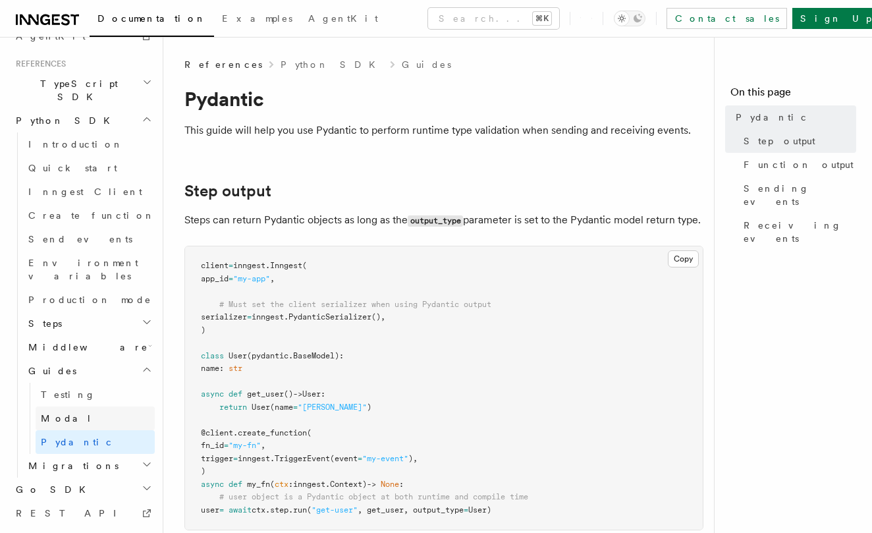
click at [87, 406] on link "Modal" at bounding box center [95, 418] width 119 height 24
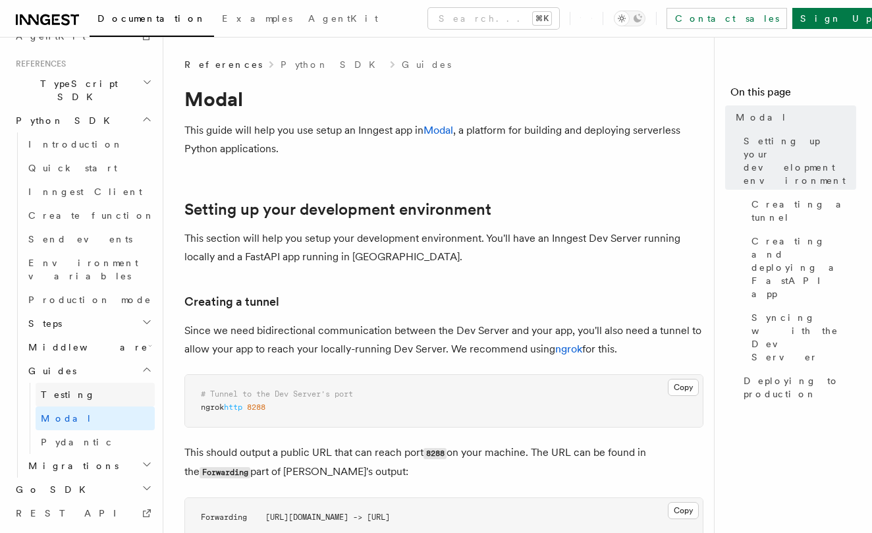
click at [80, 382] on link "Testing" at bounding box center [95, 394] width 119 height 24
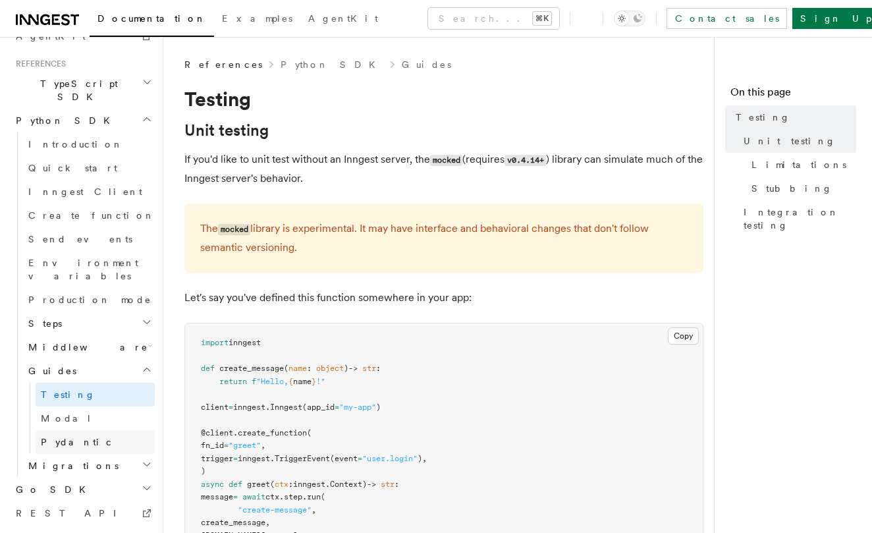
click at [84, 430] on link "Pydantic" at bounding box center [95, 442] width 119 height 24
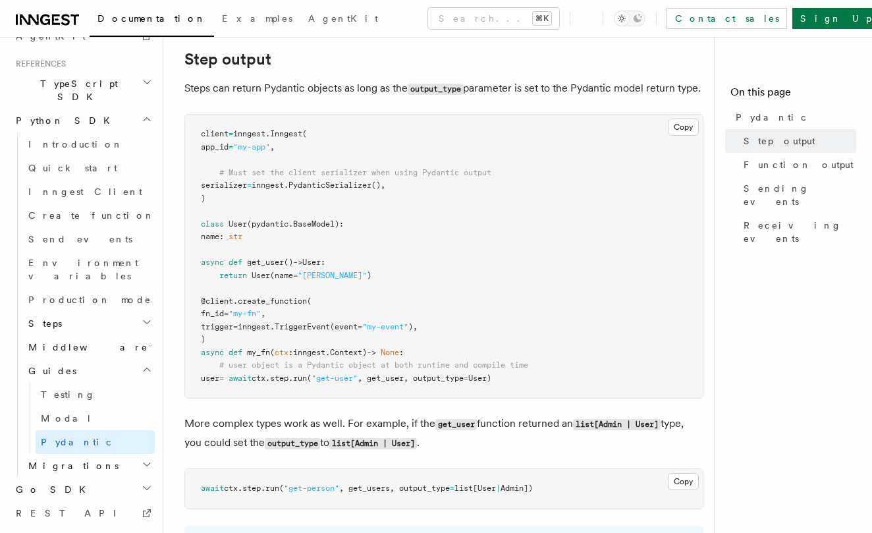
scroll to position [130, 0]
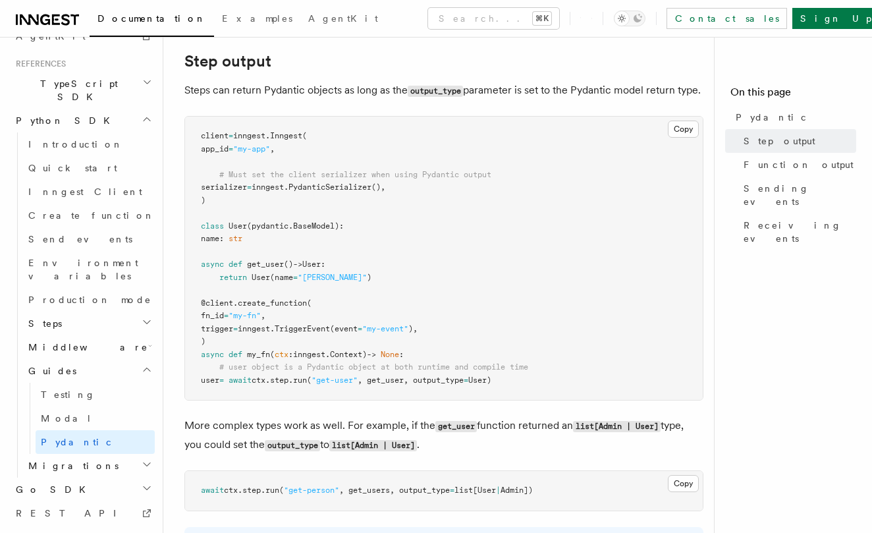
click at [220, 192] on span "serializer" at bounding box center [224, 186] width 46 height 9
drag, startPoint x: 221, startPoint y: 205, endPoint x: 404, endPoint y: 202, distance: 183.7
click at [385, 192] on span "serializer = inngest. PydanticSerializer ()," at bounding box center [293, 186] width 184 height 9
copy span "serializer = inngest. PydanticSerializer ()"
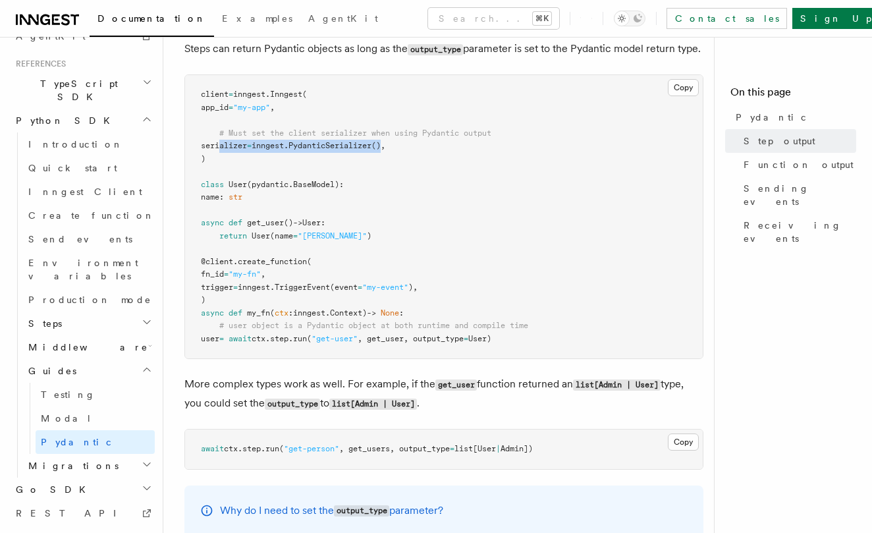
scroll to position [184, 0]
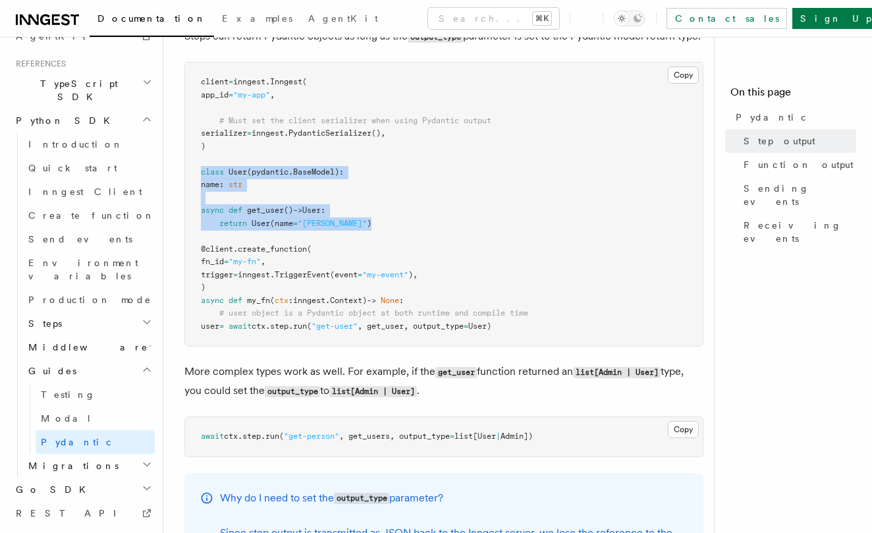
drag, startPoint x: 348, startPoint y: 238, endPoint x: 197, endPoint y: 186, distance: 160.1
click at [197, 186] on pre "client = inngest . Inngest ( app_id = "my-app" , # Must set the client serializ…" at bounding box center [443, 204] width 517 height 283
copy code "class User ( pydantic . BaseModel ): name : str async def get_user () -> User: …"
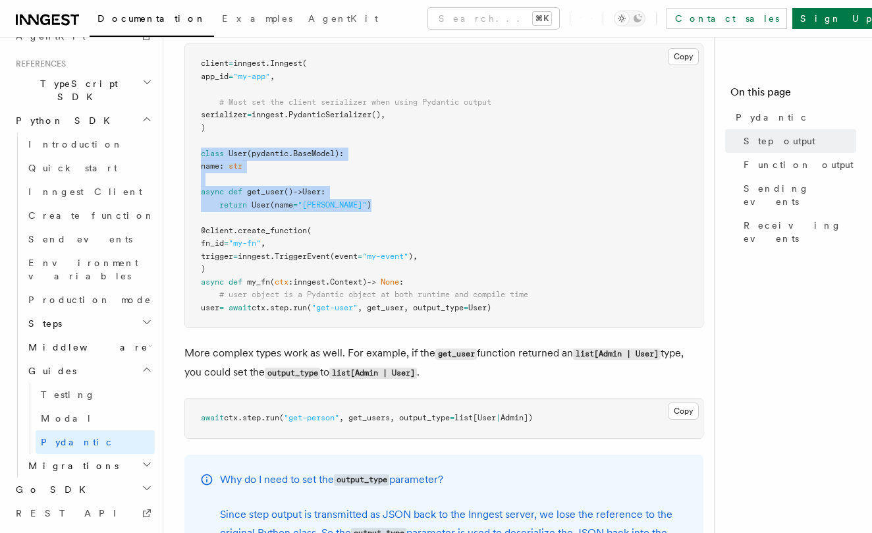
scroll to position [205, 0]
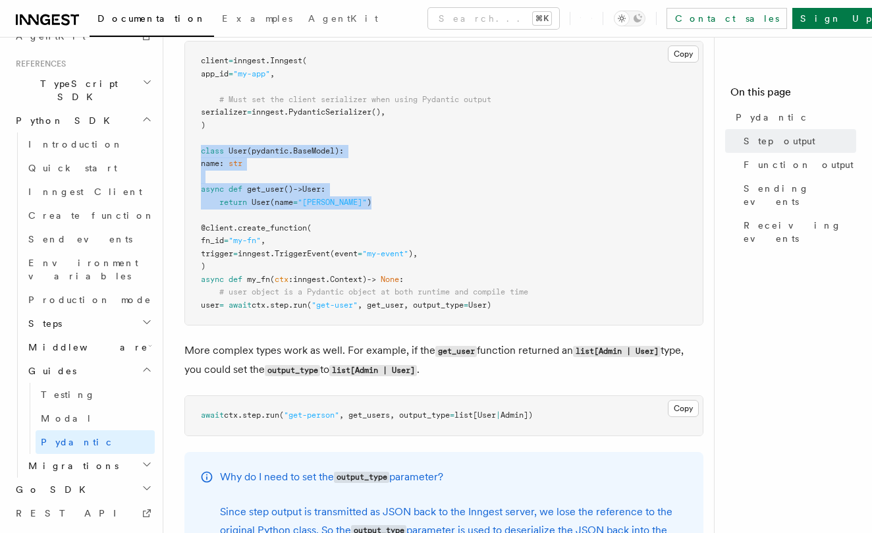
click at [345, 219] on pre "client = inngest . Inngest ( app_id = "my-app" , # Must set the client serializ…" at bounding box center [443, 182] width 517 height 283
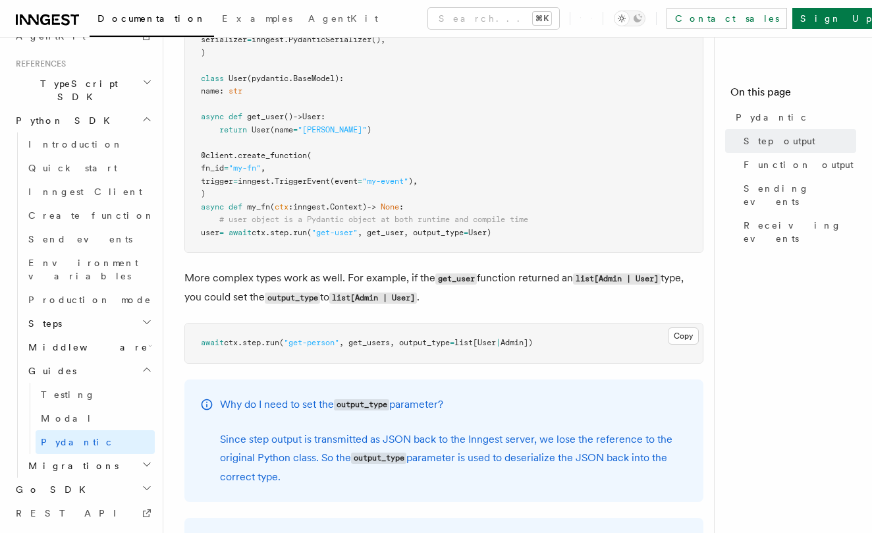
scroll to position [278, 0]
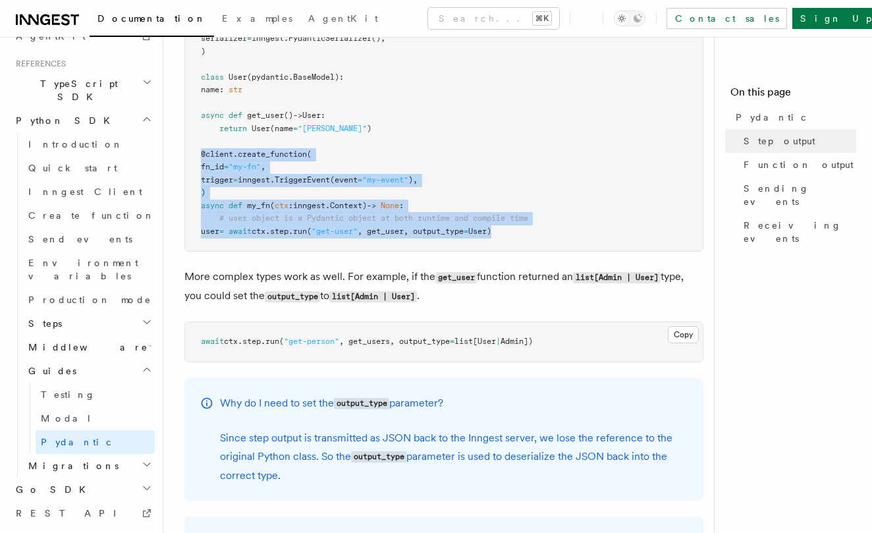
drag, startPoint x: 533, startPoint y: 241, endPoint x: 190, endPoint y: 168, distance: 350.7
click at [190, 168] on pre "client = inngest . Inngest ( app_id = "my-app" , # Must set the client serializ…" at bounding box center [443, 109] width 517 height 283
copy code "@client . create_function ( fn_id = "my-fn" , trigger = inngest. TriggerEvent (…"
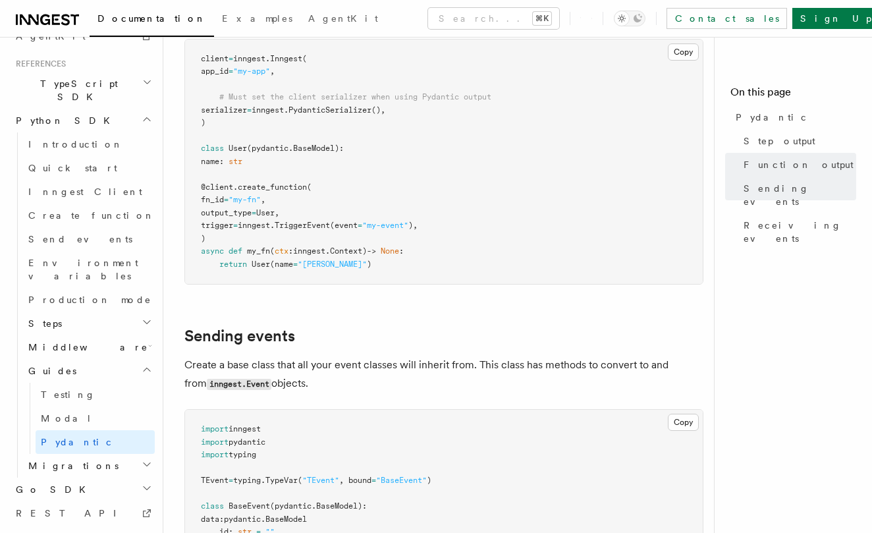
scroll to position [1052, 0]
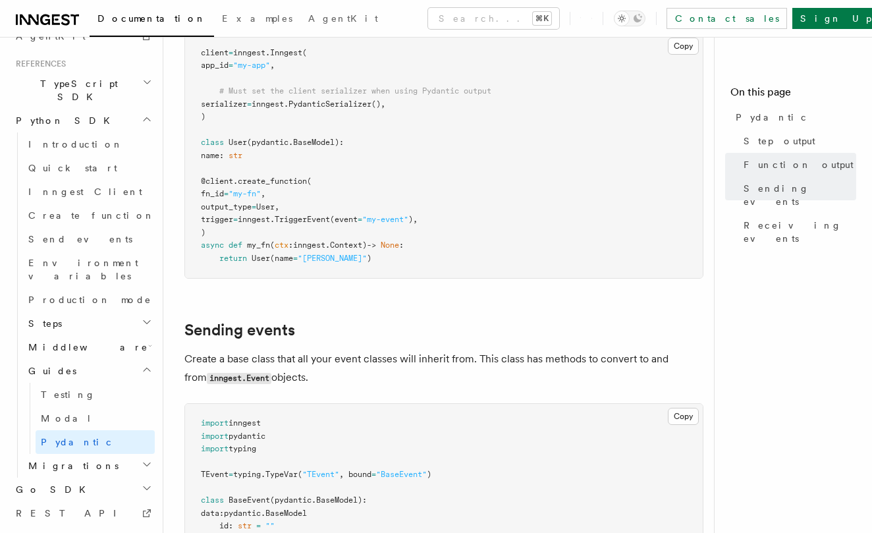
click at [222, 211] on span "output_type" at bounding box center [226, 206] width 51 height 9
drag, startPoint x: 221, startPoint y: 215, endPoint x: 302, endPoint y: 214, distance: 81.6
click at [302, 214] on pre "client = inngest . Inngest ( app_id = "my-app" , # Must set the client serializ…" at bounding box center [443, 156] width 517 height 245
copy span "output_type = User,"
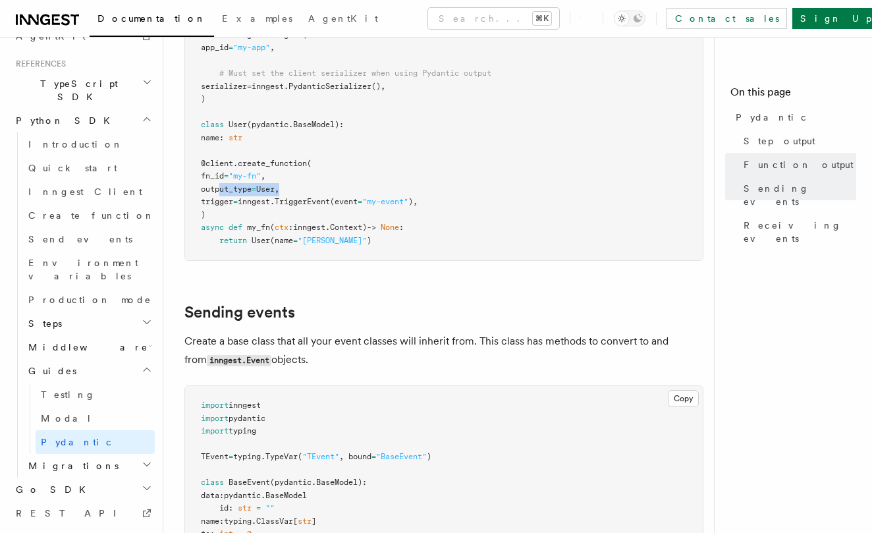
scroll to position [1080, 0]
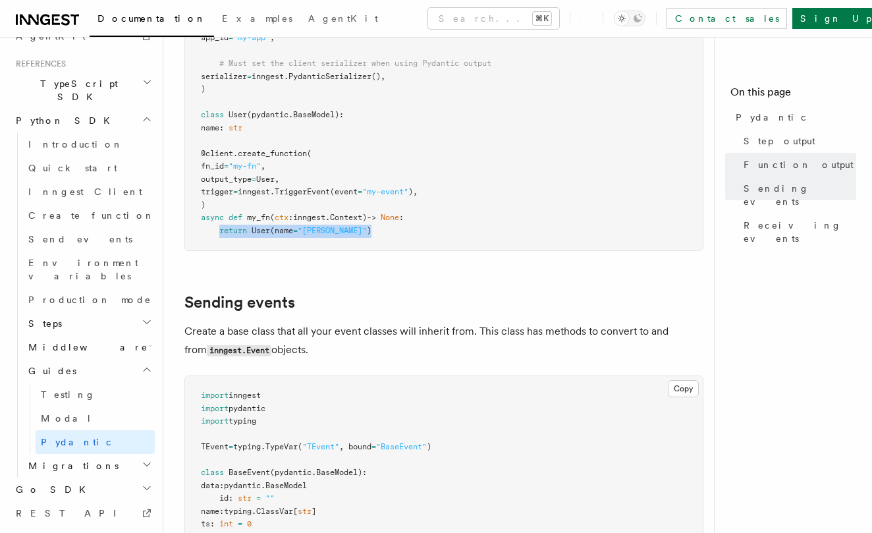
drag, startPoint x: 222, startPoint y: 236, endPoint x: 346, endPoint y: 234, distance: 124.4
click at [346, 234] on pre "client = inngest . Inngest ( app_id = "my-app" , # Must set the client serializ…" at bounding box center [443, 128] width 517 height 245
copy span "return User (name = "[PERSON_NAME]" )"
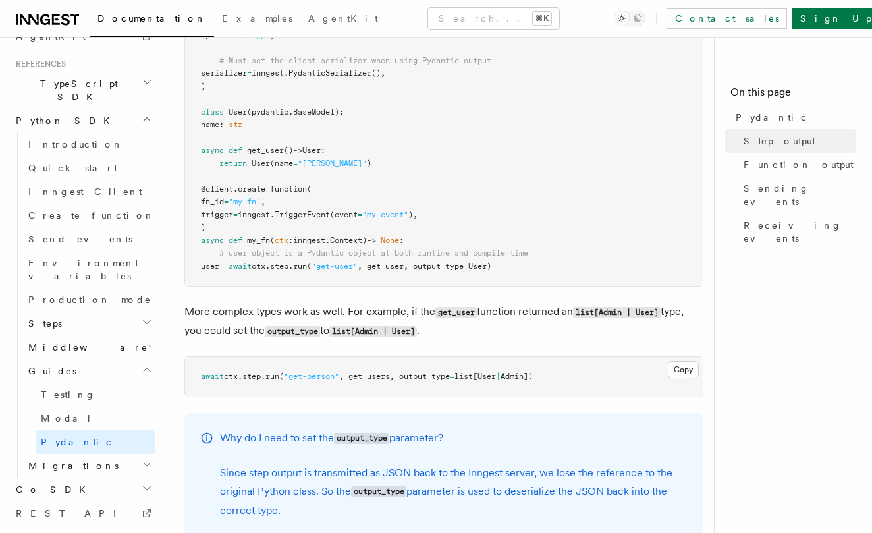
scroll to position [257, 0]
